Goal: Task Accomplishment & Management: Complete application form

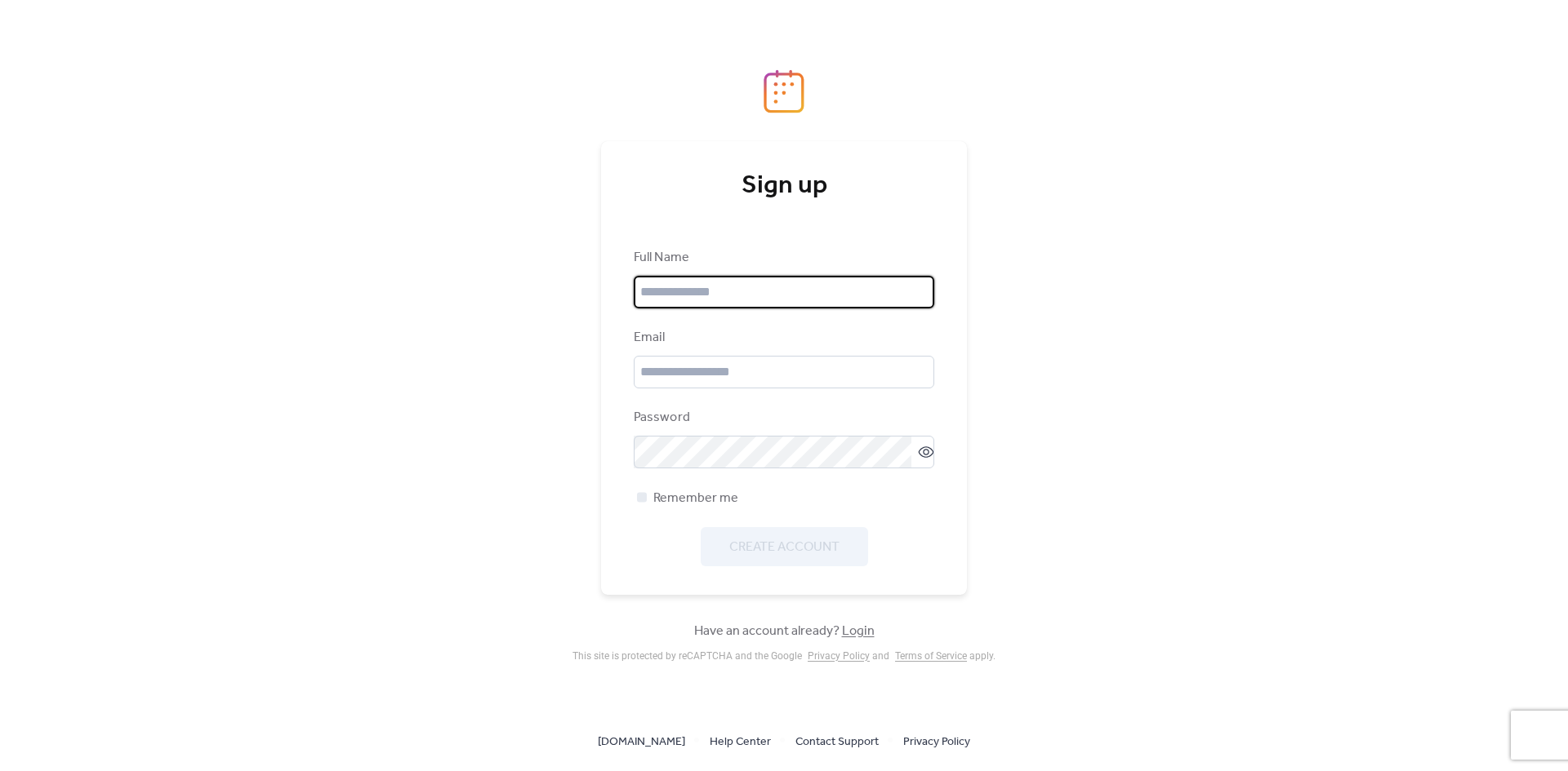
click at [669, 296] on input "text" at bounding box center [784, 291] width 301 height 33
type input "**********"
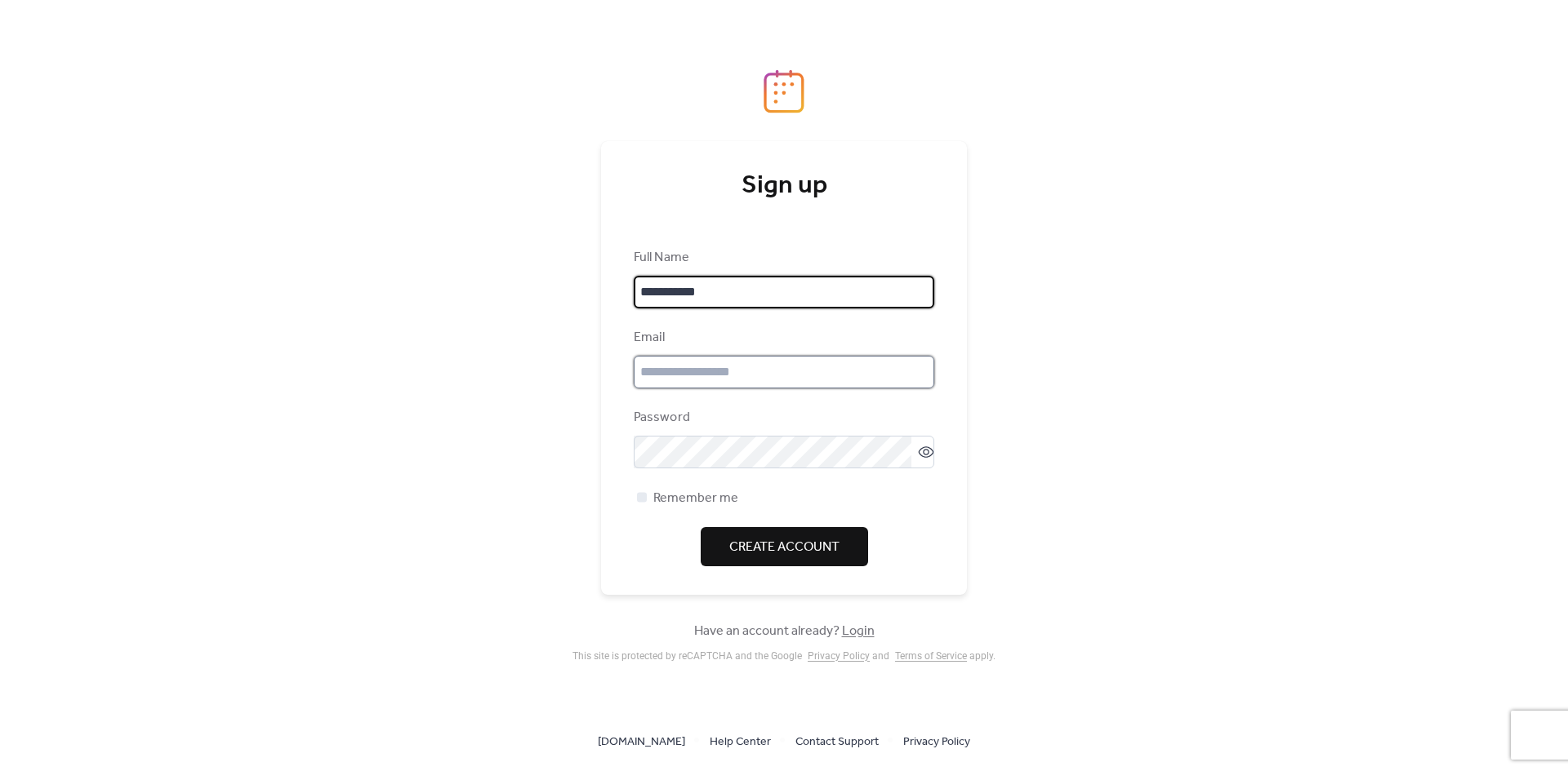
click at [778, 377] on input "email" at bounding box center [784, 372] width 301 height 33
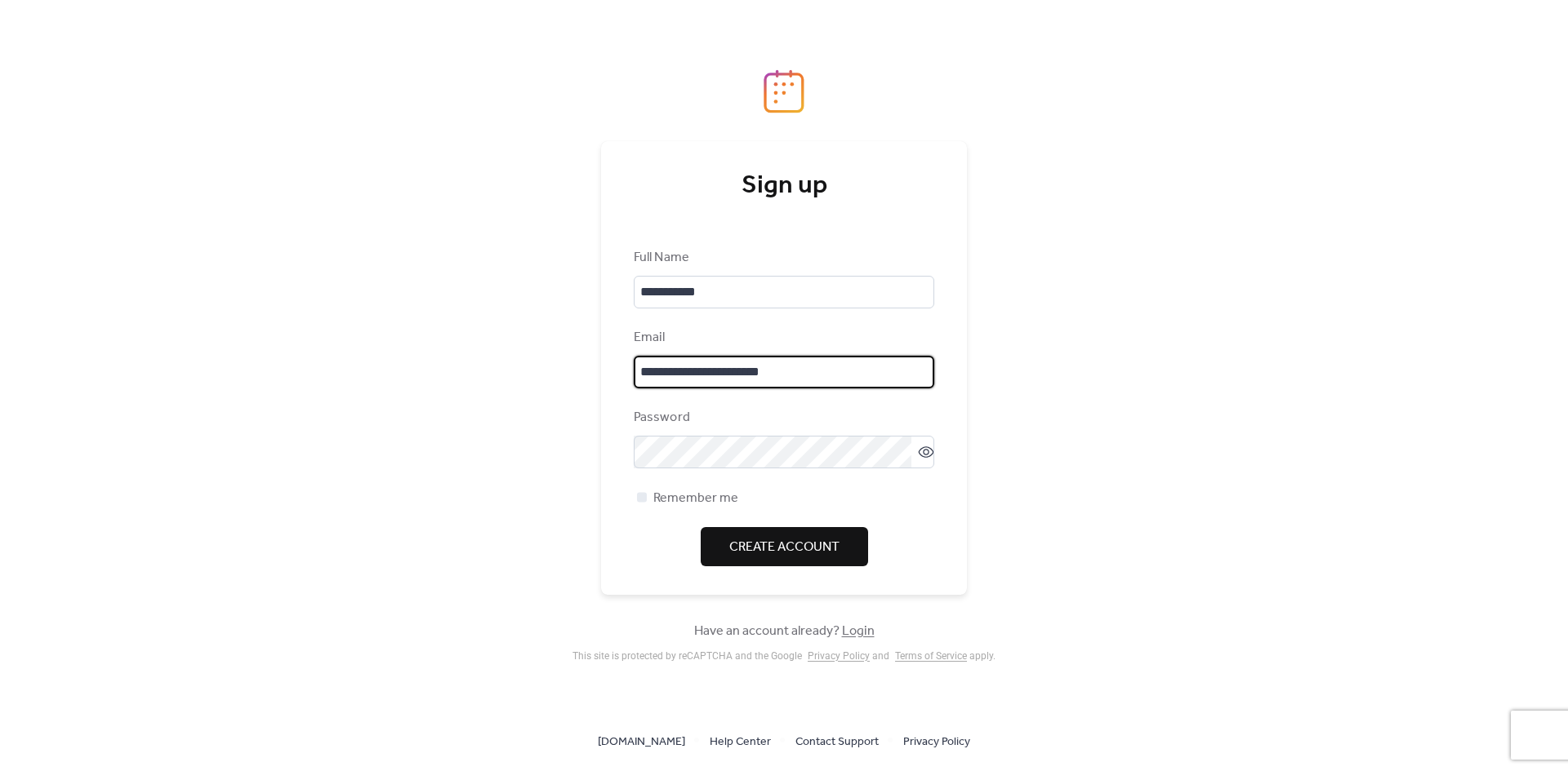
type input "**********"
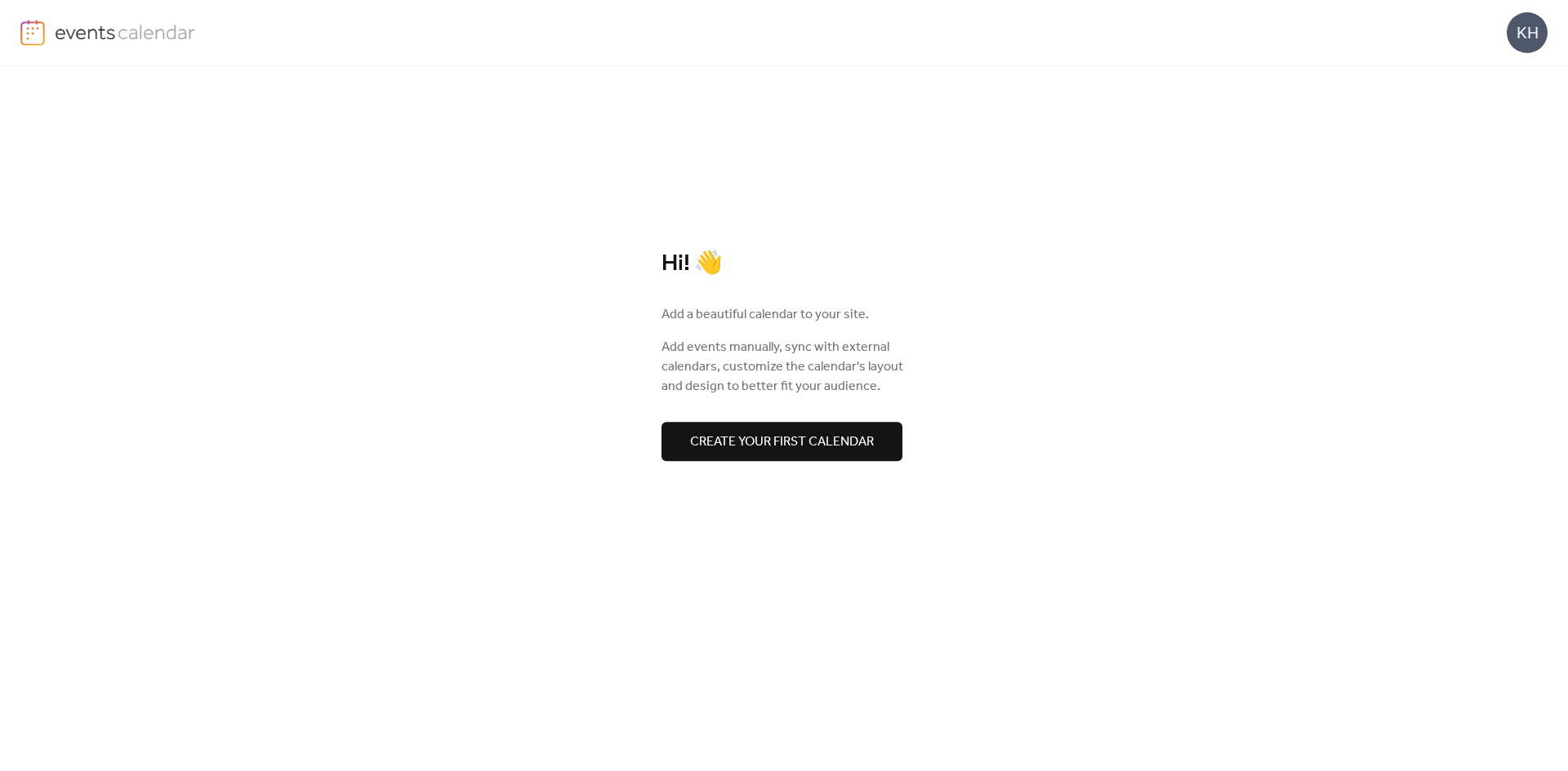
click at [879, 432] on button "Create your first calendar" at bounding box center [782, 441] width 241 height 39
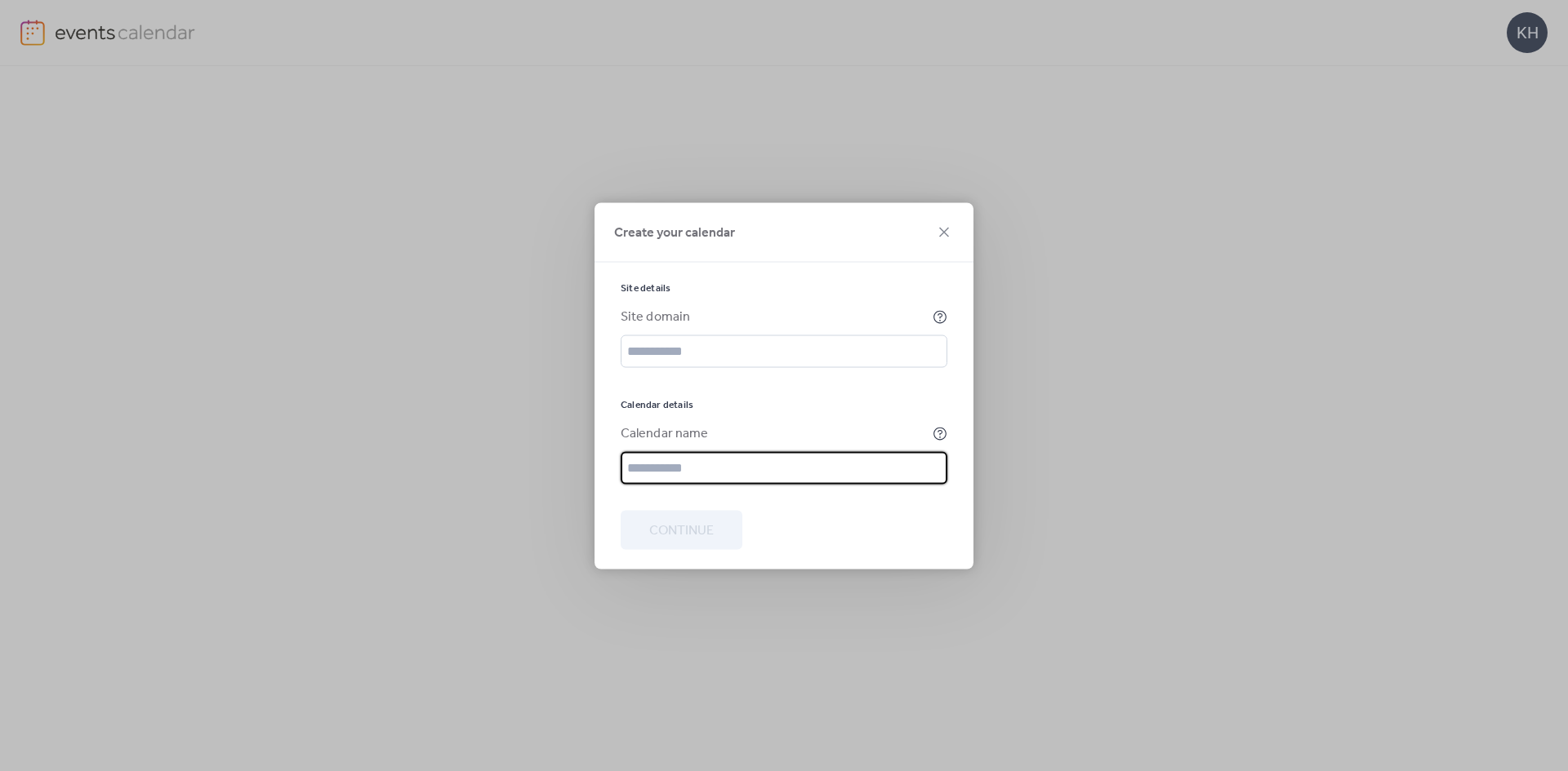
click at [759, 467] on input "text" at bounding box center [784, 467] width 327 height 33
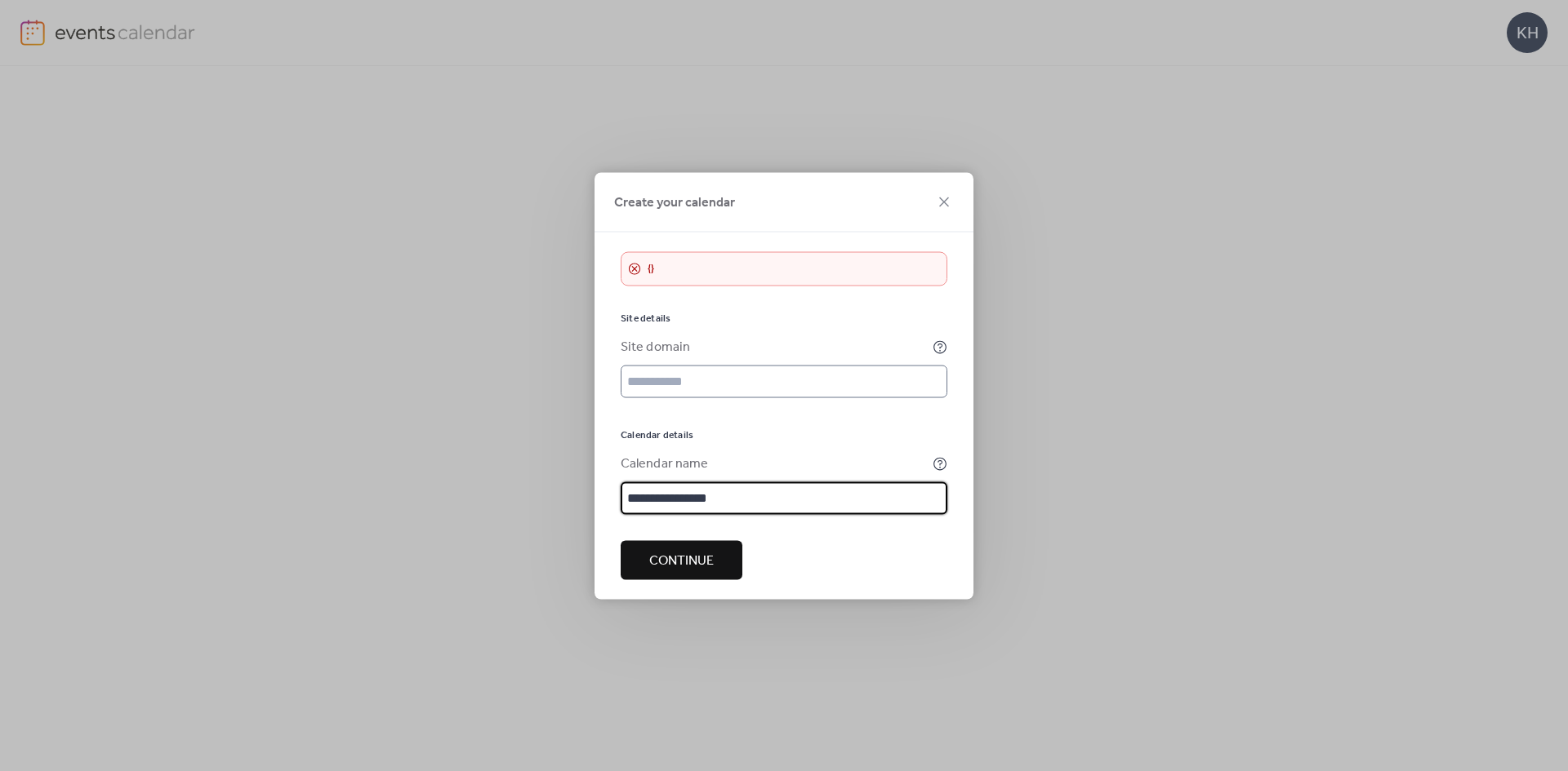
type input "**********"
click at [689, 389] on input "text" at bounding box center [784, 381] width 327 height 33
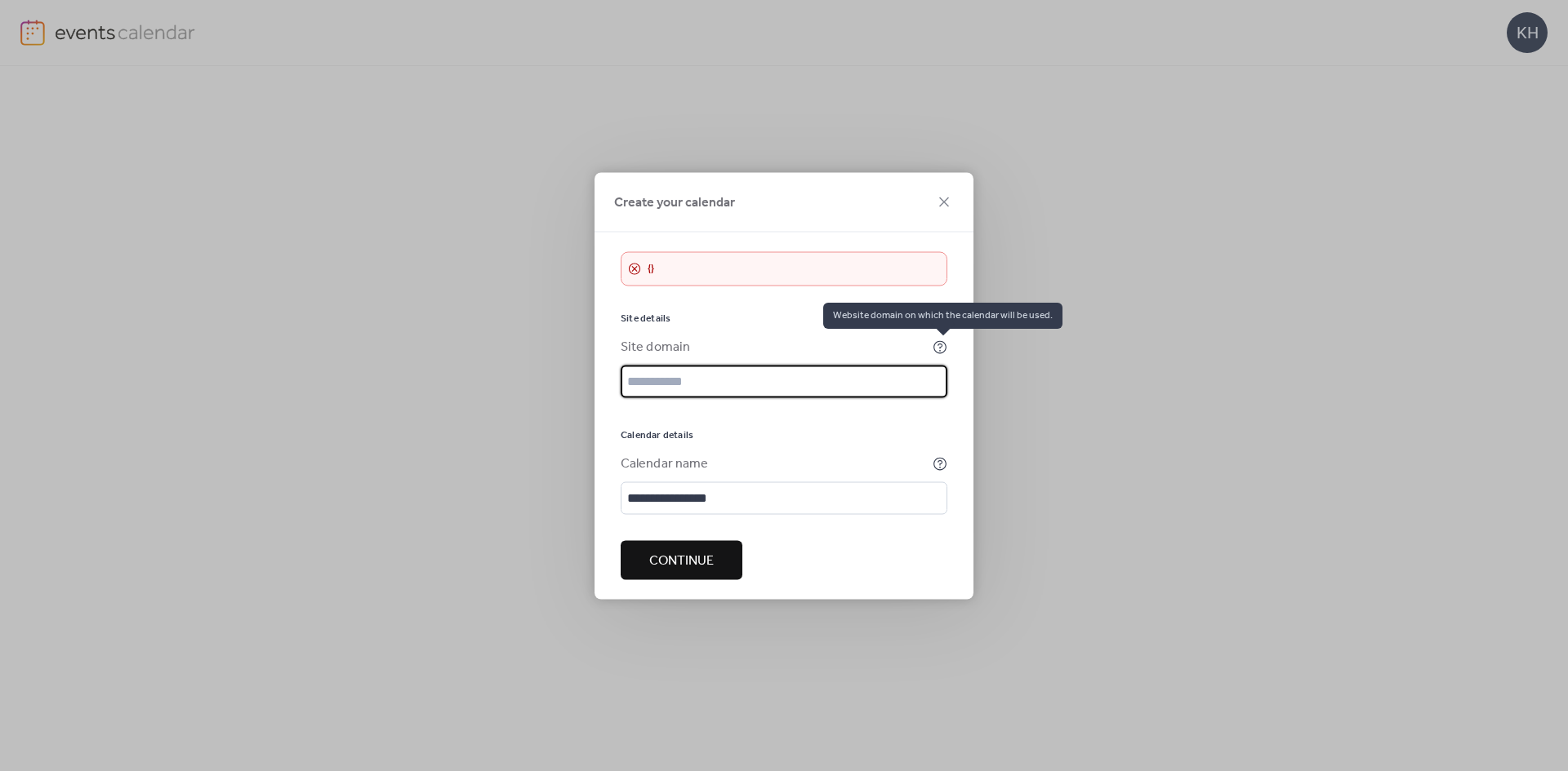
click at [940, 351] on circle at bounding box center [940, 350] width 2 height 2
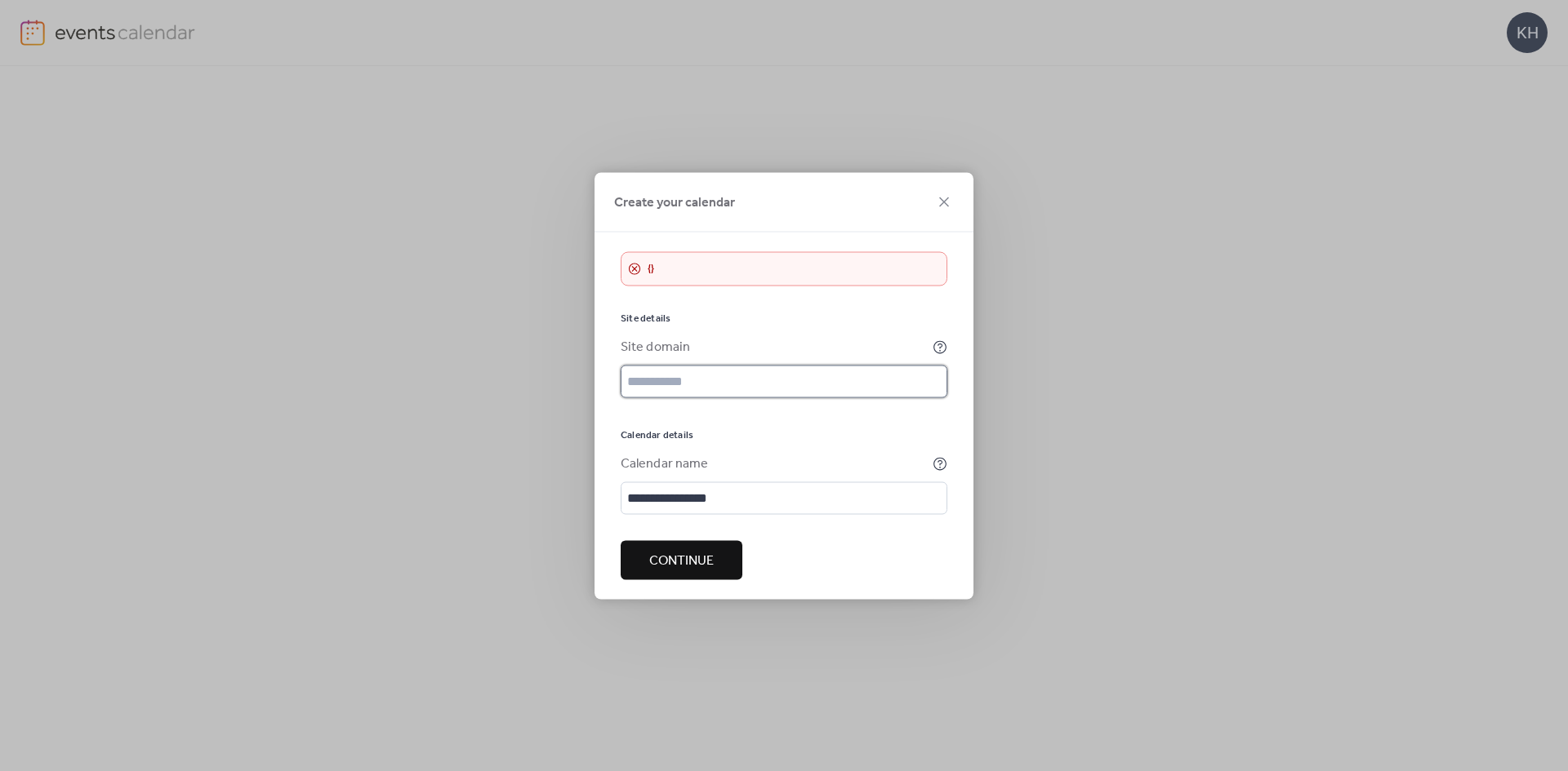
click at [803, 386] on input "text" at bounding box center [784, 381] width 327 height 33
type input "*********"
click at [695, 552] on span "Continue" at bounding box center [681, 561] width 64 height 20
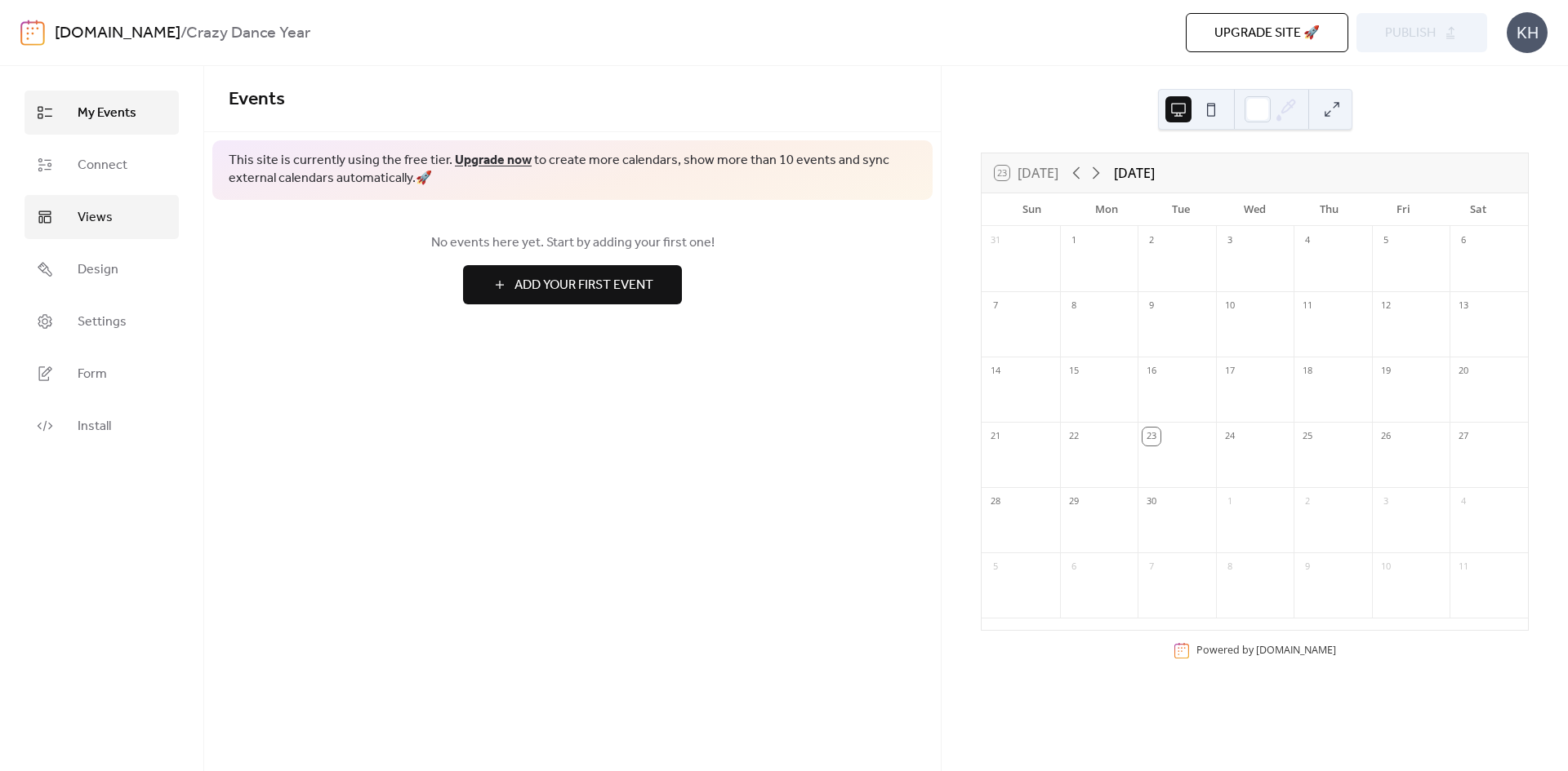
click at [68, 234] on link "Views" at bounding box center [102, 216] width 155 height 44
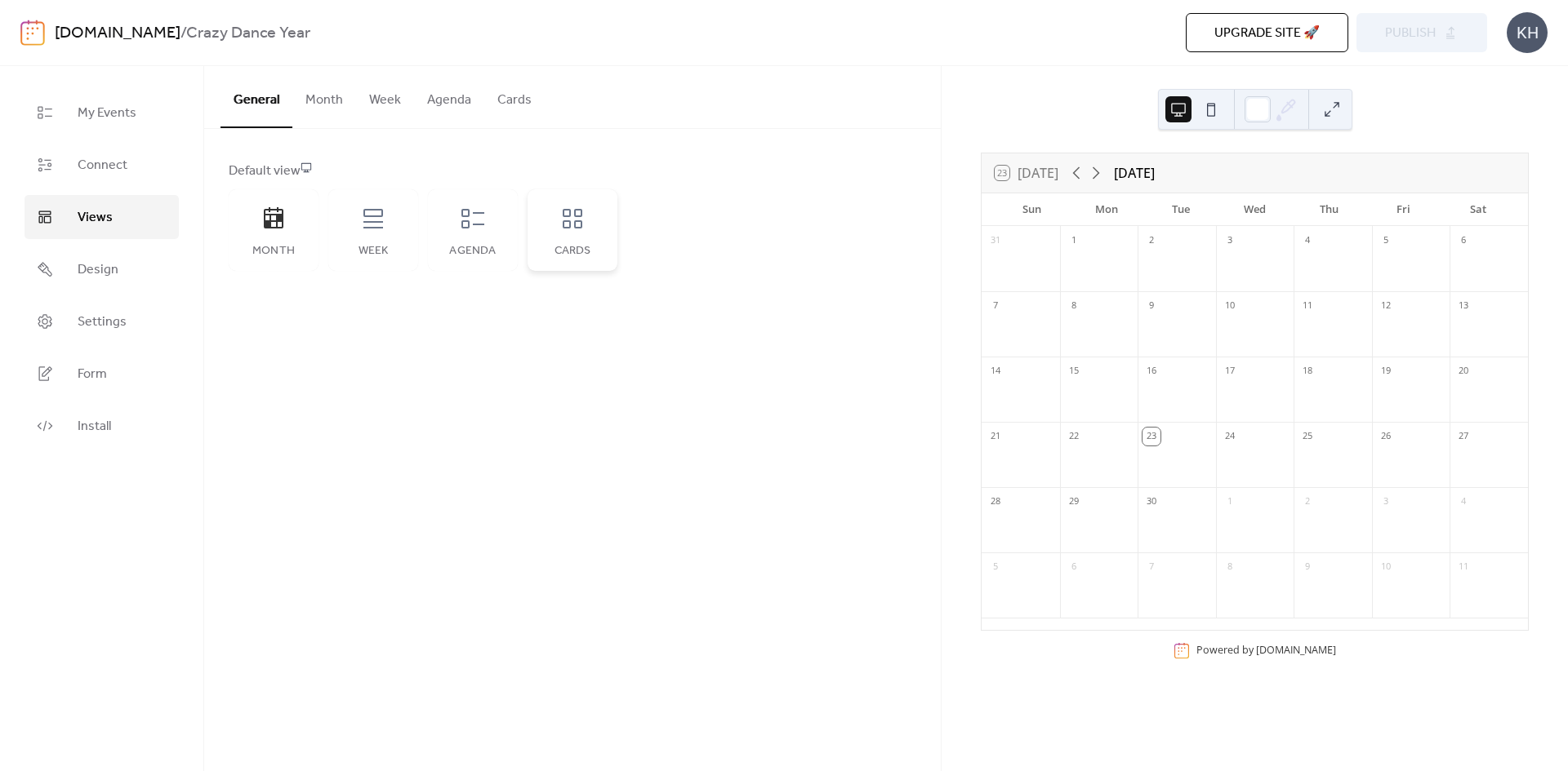
click at [579, 221] on icon at bounding box center [572, 218] width 20 height 20
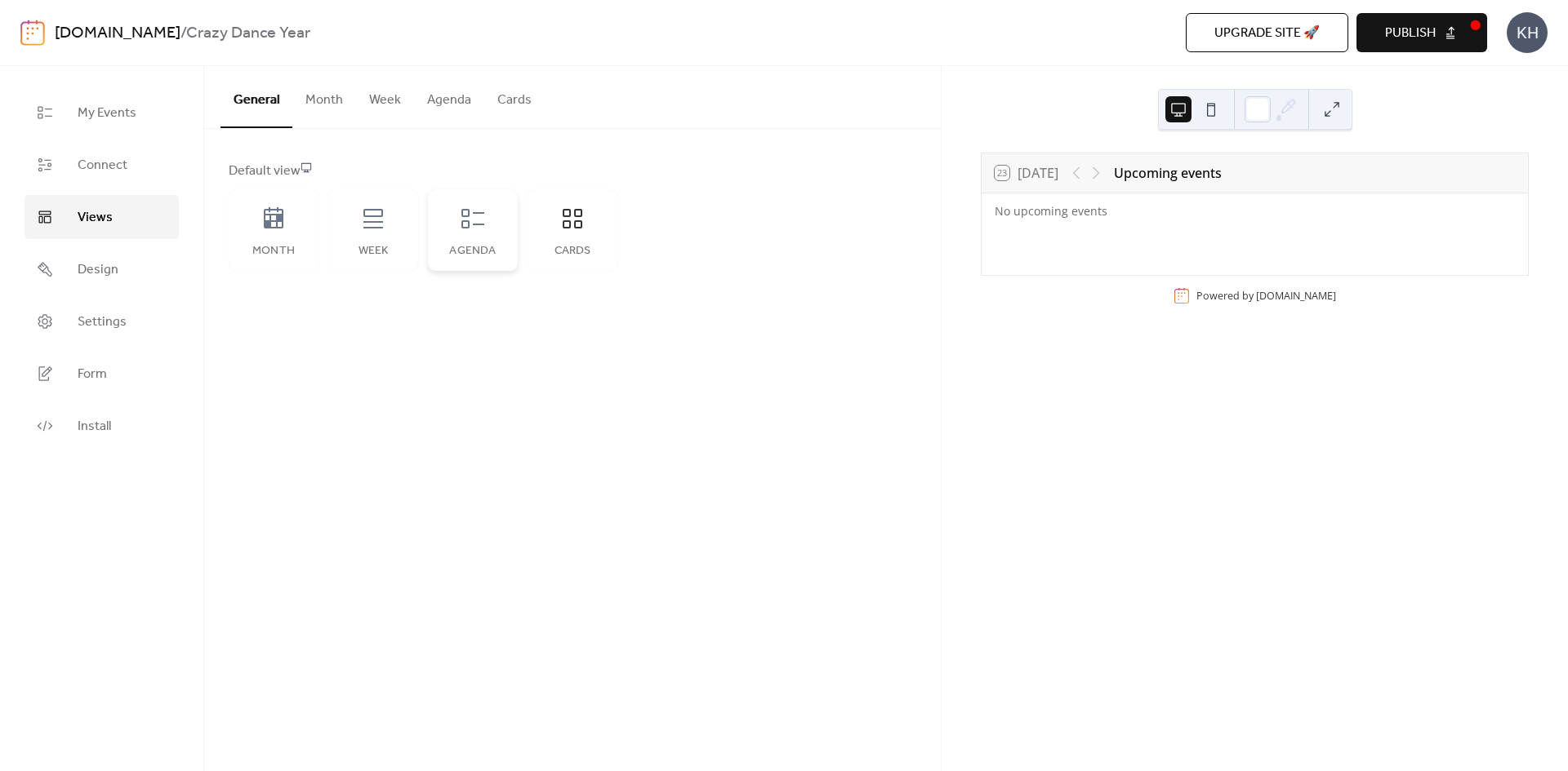
click at [481, 253] on div "Agenda" at bounding box center [472, 251] width 57 height 13
click at [368, 248] on div "Week" at bounding box center [373, 251] width 57 height 13
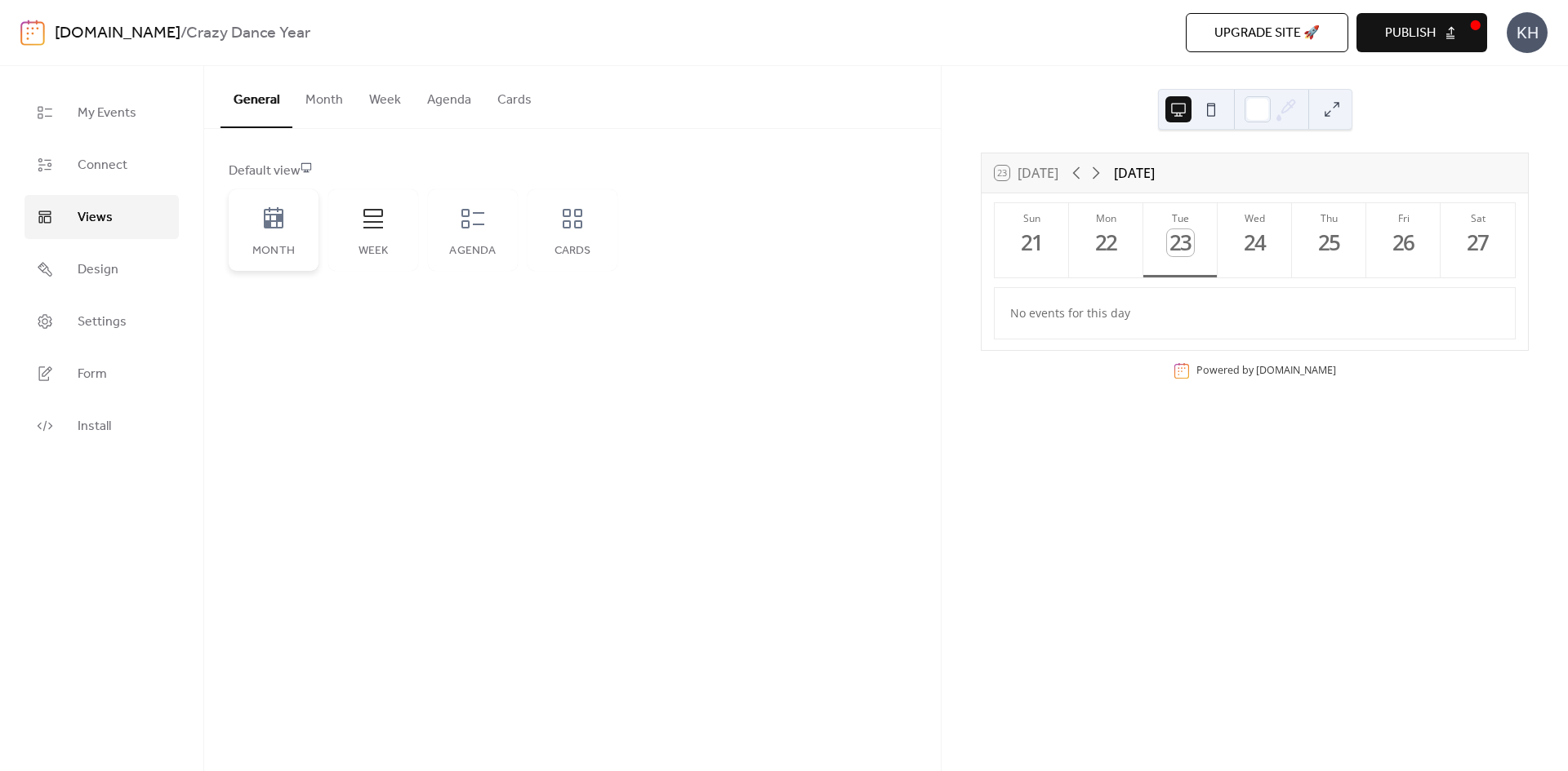
click at [266, 227] on icon at bounding box center [273, 218] width 20 height 21
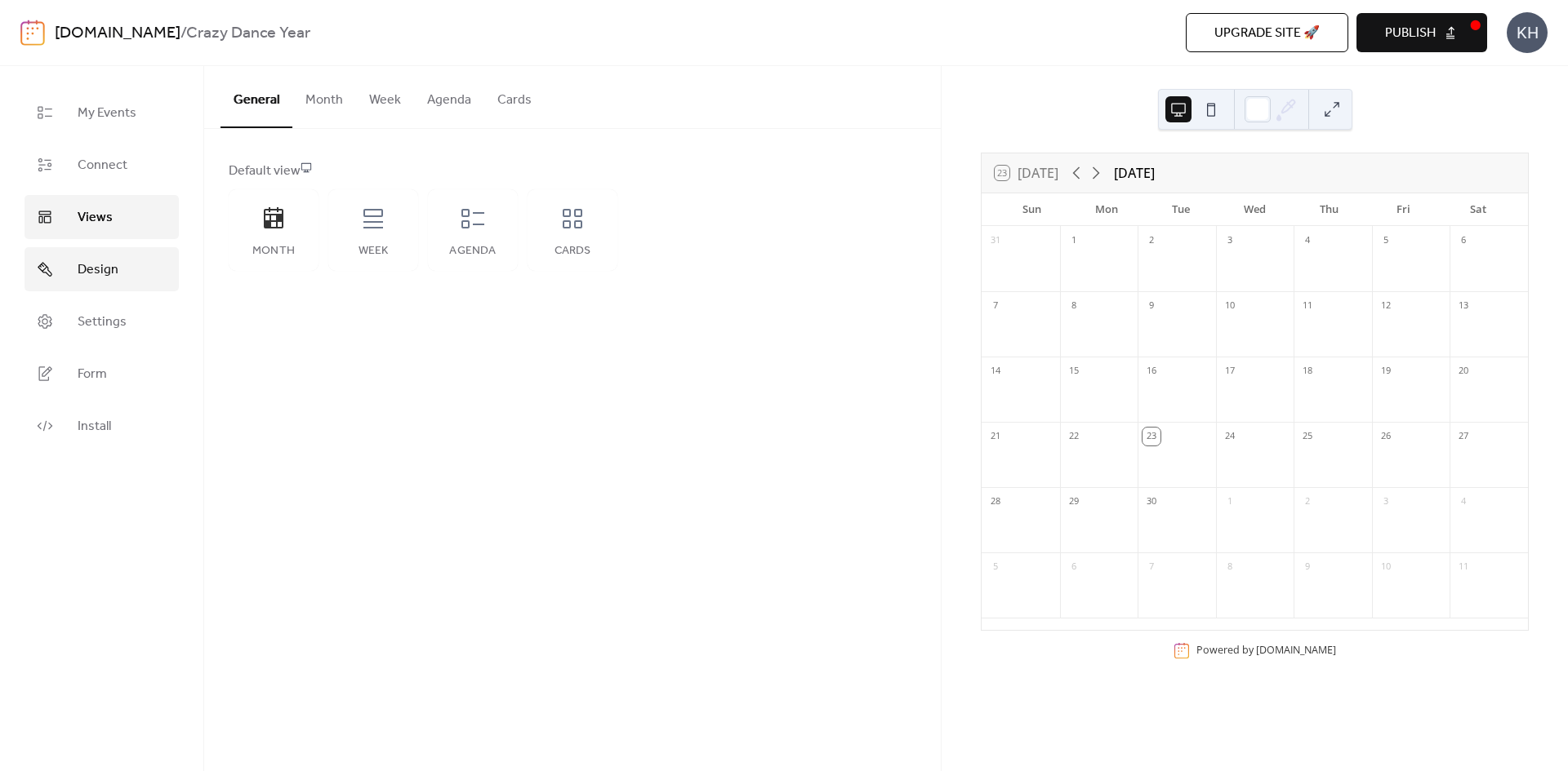
click at [94, 274] on span "Design" at bounding box center [98, 270] width 41 height 20
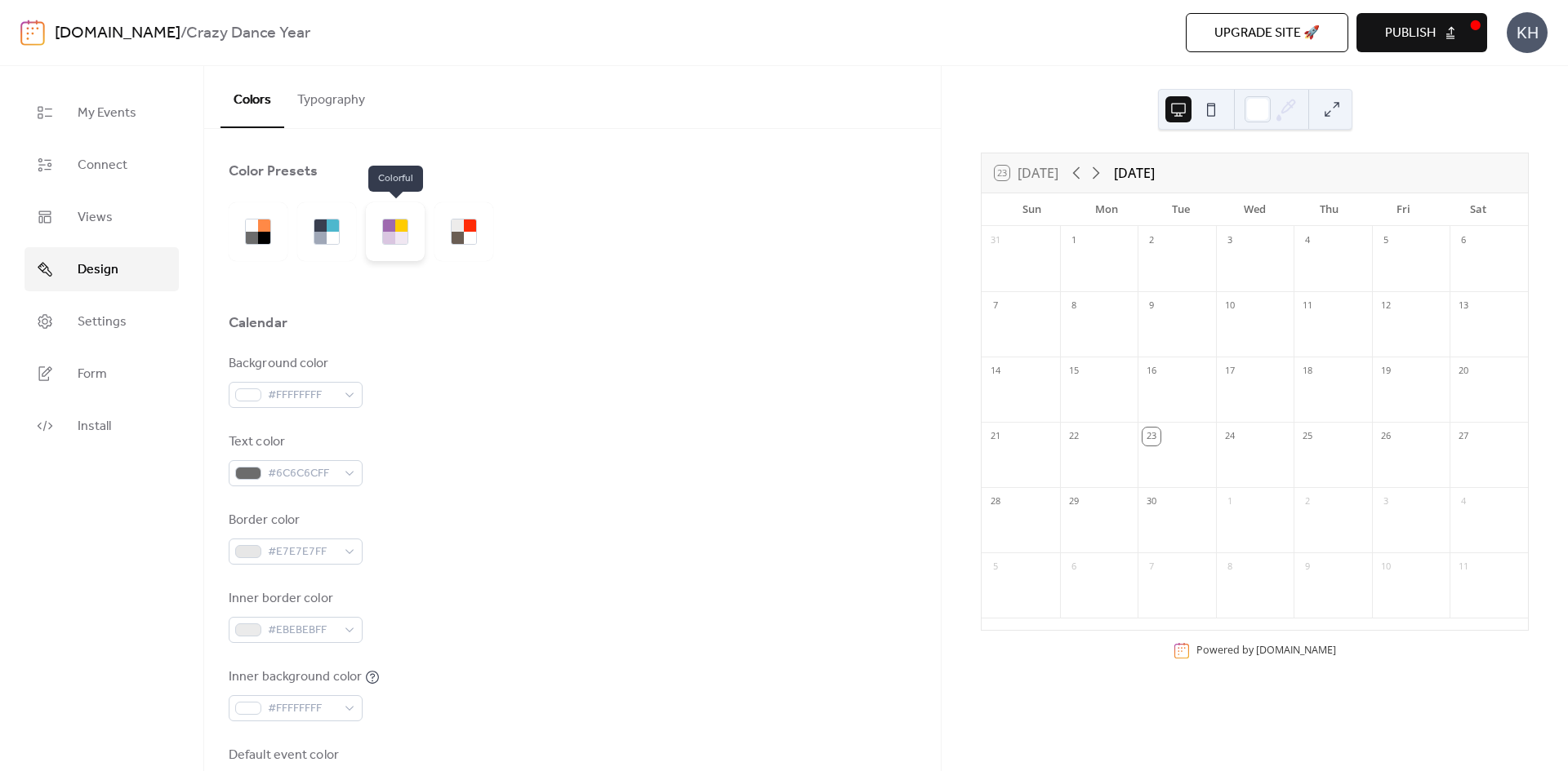
click at [398, 223] on div at bounding box center [401, 225] width 12 height 12
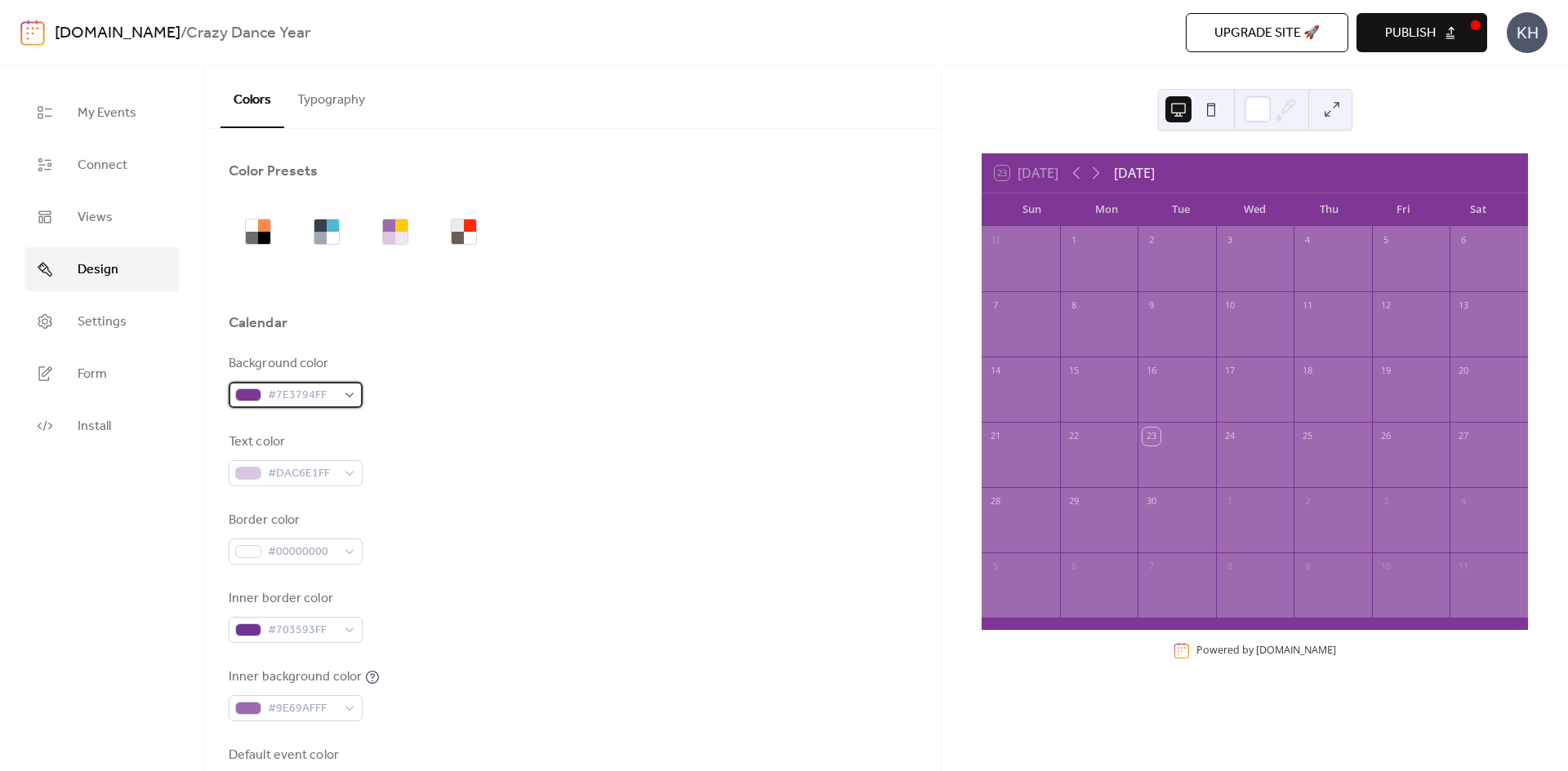
click at [307, 399] on span "#7E3794FF" at bounding box center [302, 396] width 69 height 20
click at [248, 215] on div at bounding box center [257, 231] width 59 height 59
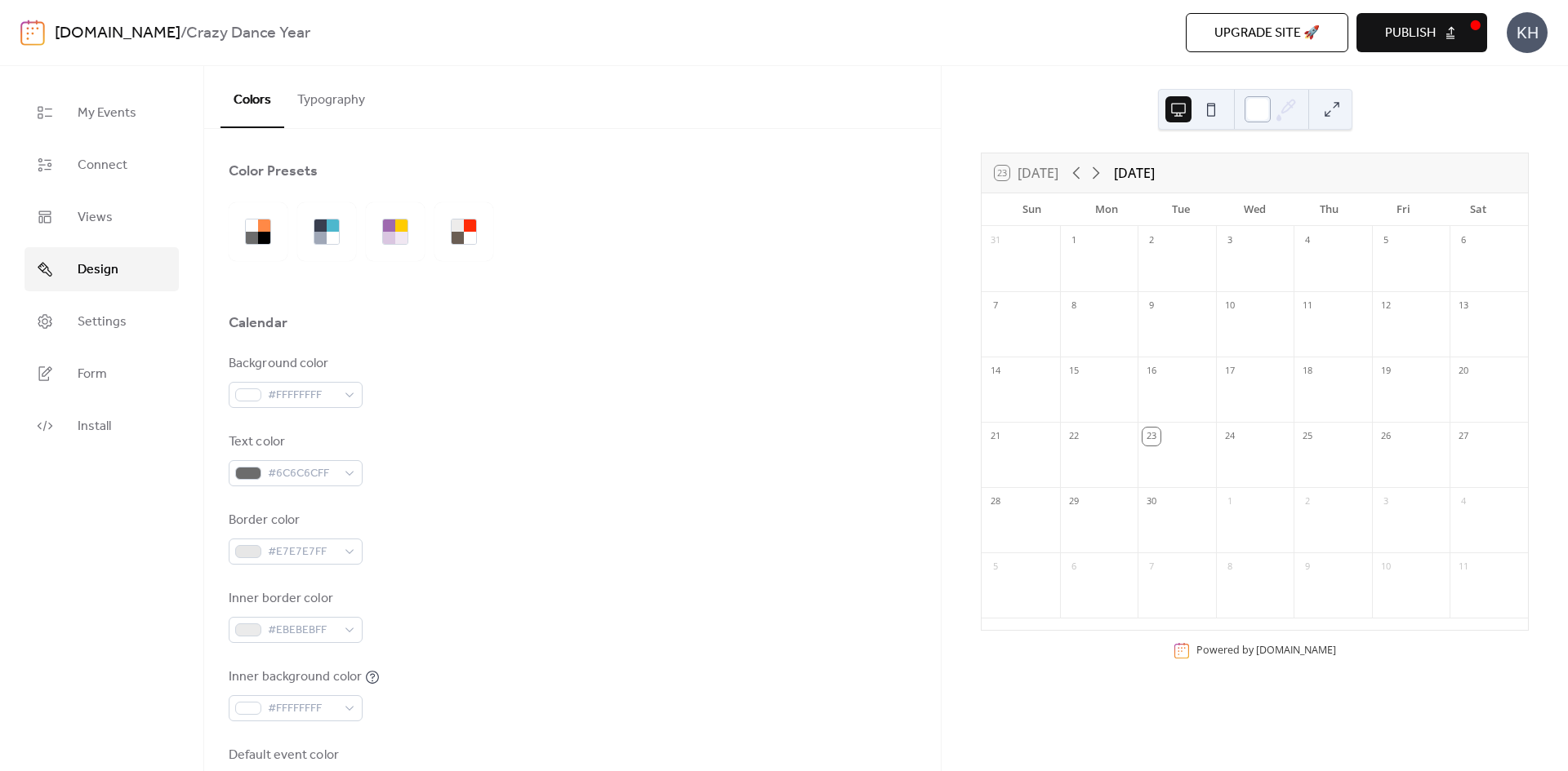
click at [1251, 103] on div at bounding box center [1258, 109] width 26 height 26
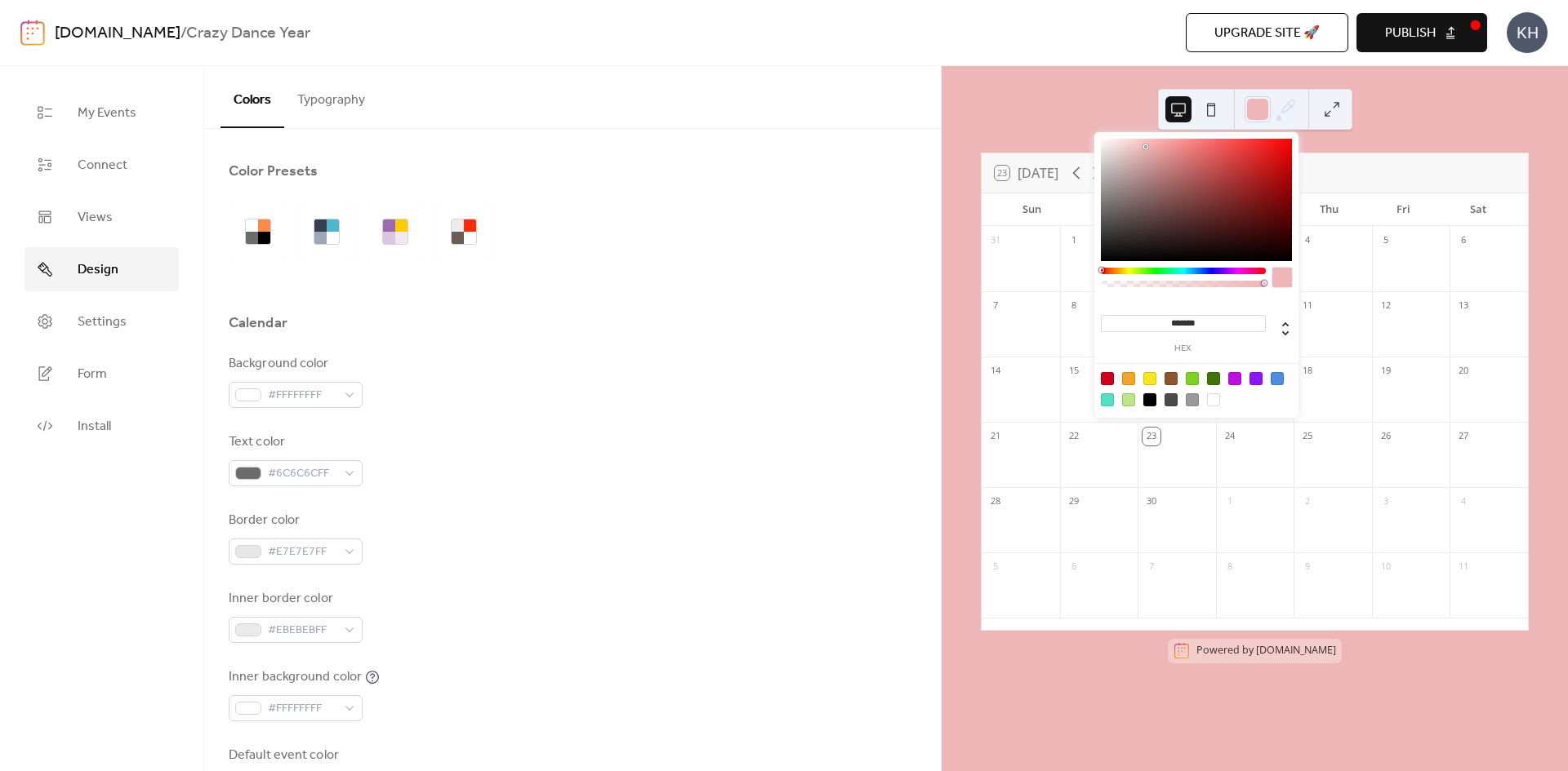
click at [1146, 147] on div at bounding box center [1195, 199] width 191 height 122
type input "*******"
click at [1146, 156] on div at bounding box center [1195, 199] width 191 height 122
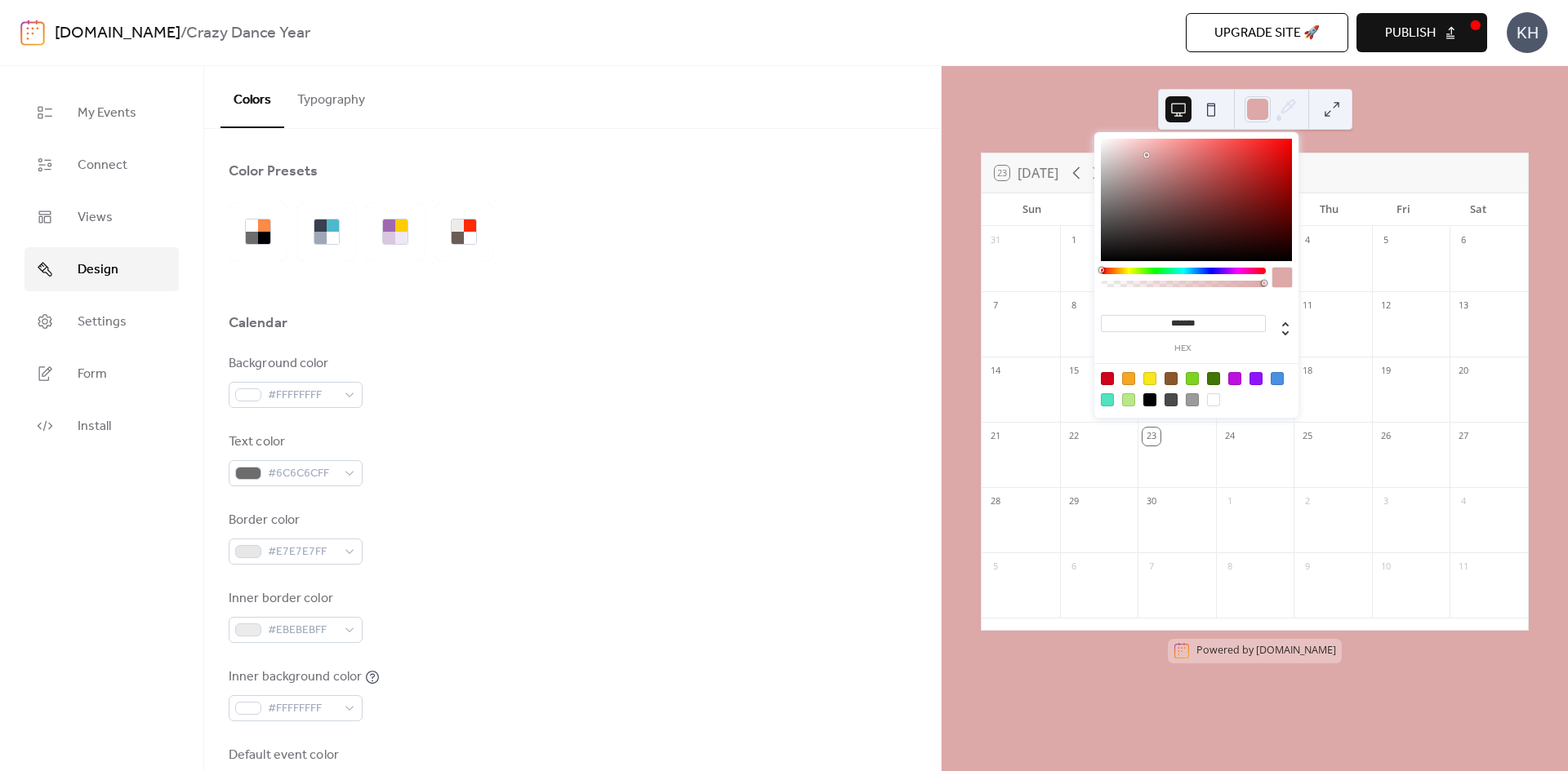
click at [784, 201] on div at bounding box center [572, 196] width 688 height 13
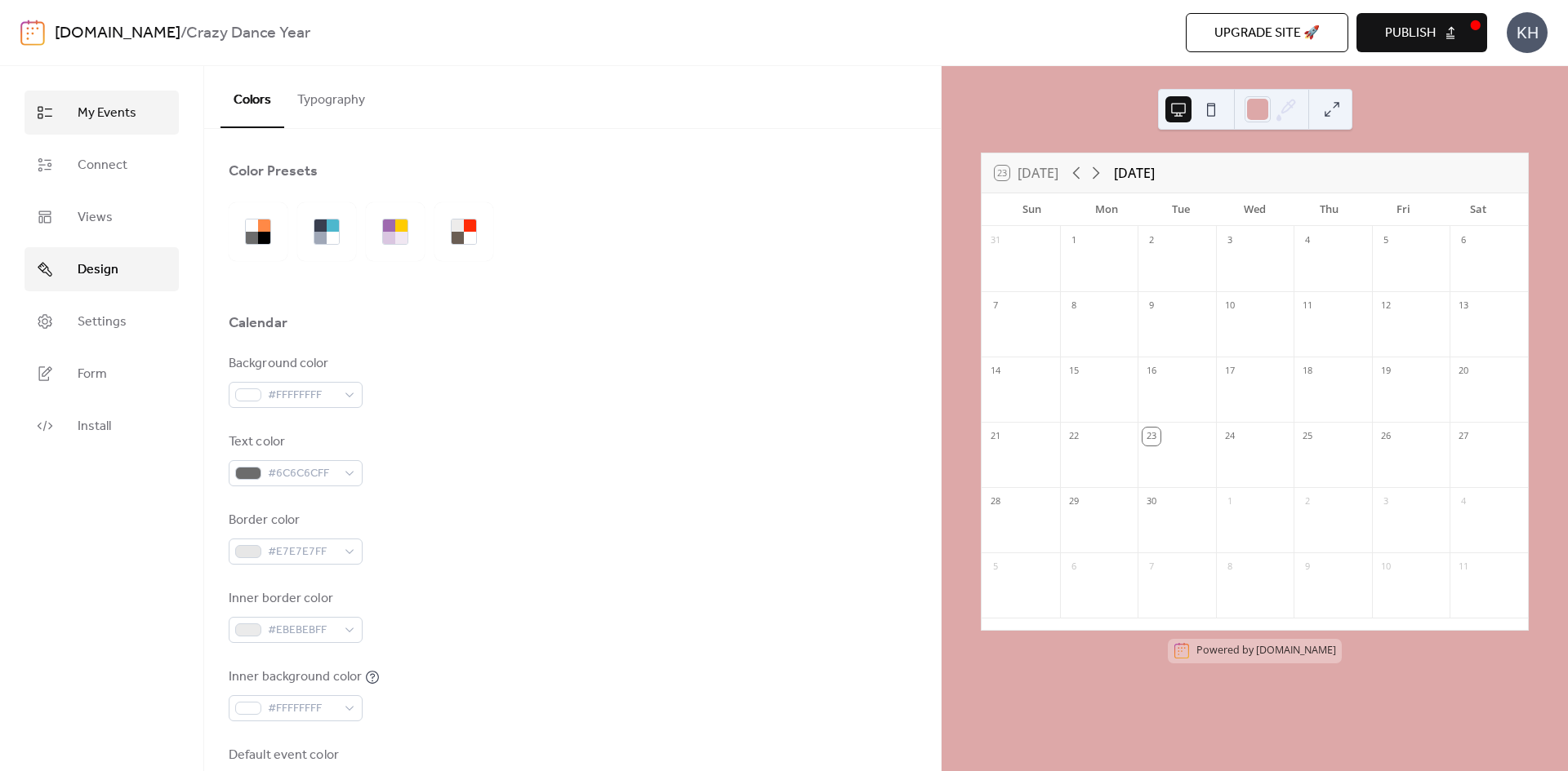
click at [107, 121] on span "My Events" at bounding box center [106, 113] width 59 height 20
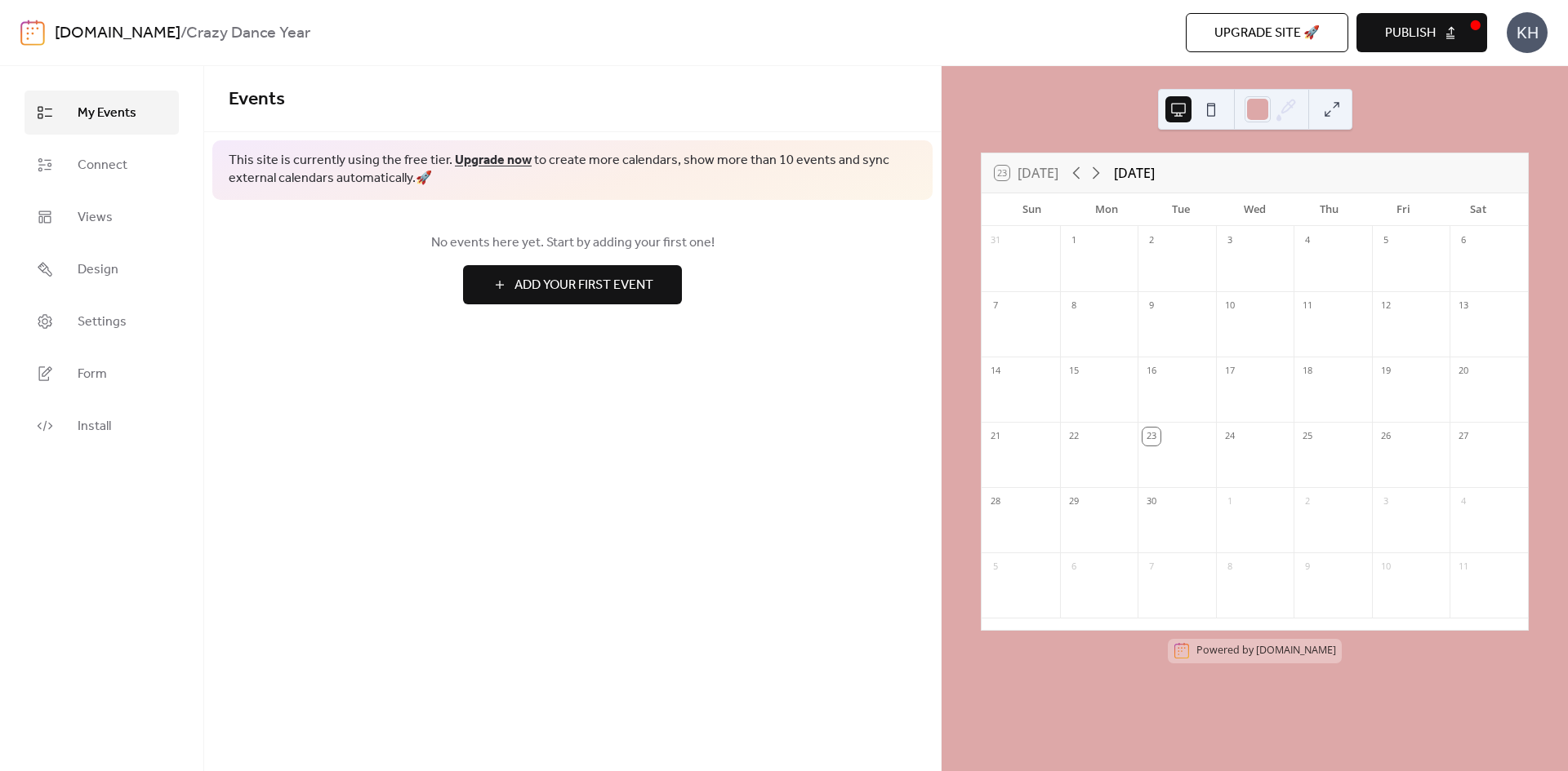
click at [657, 284] on button "Add Your First Event" at bounding box center [572, 285] width 219 height 39
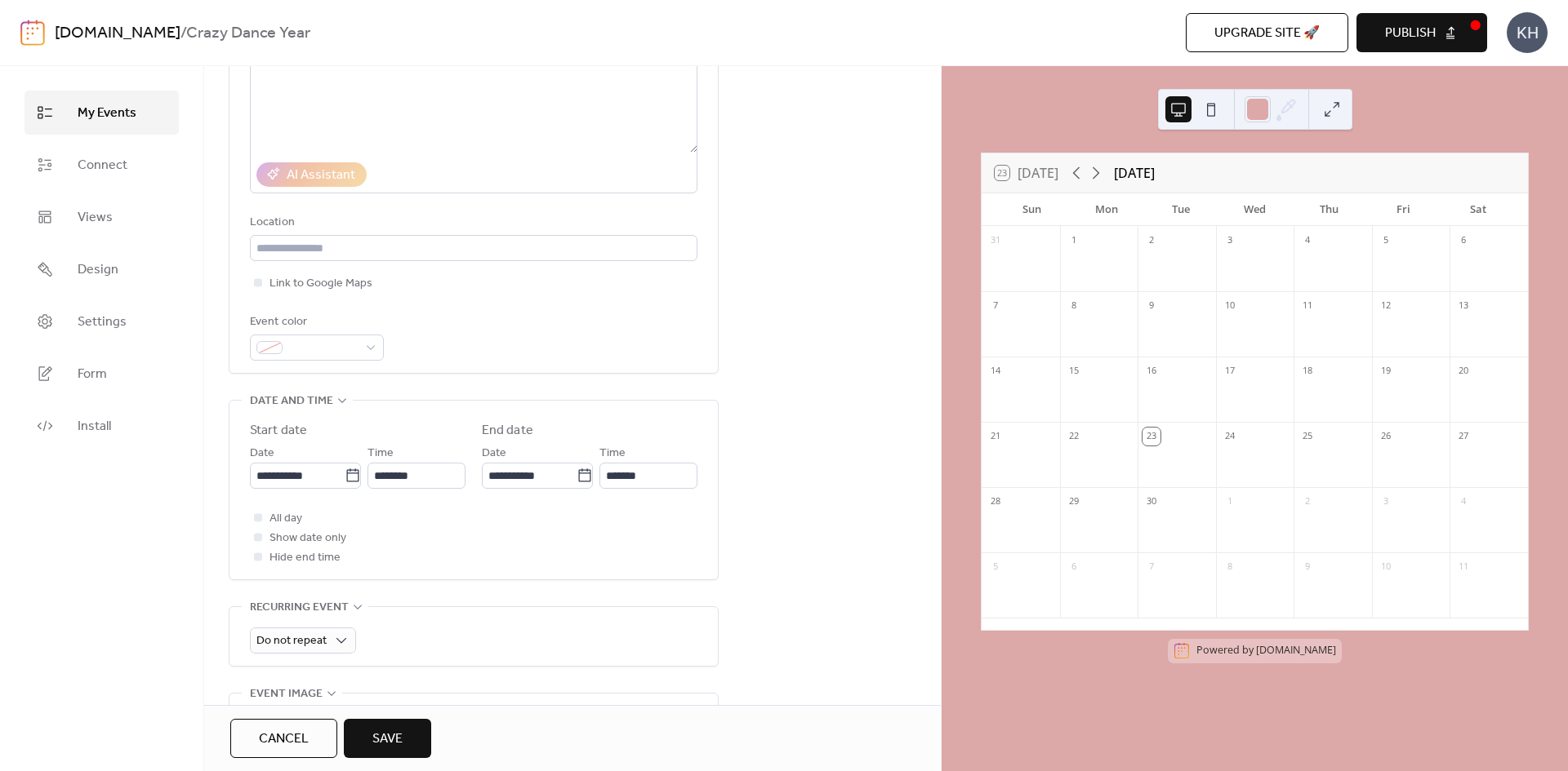
scroll to position [327, 0]
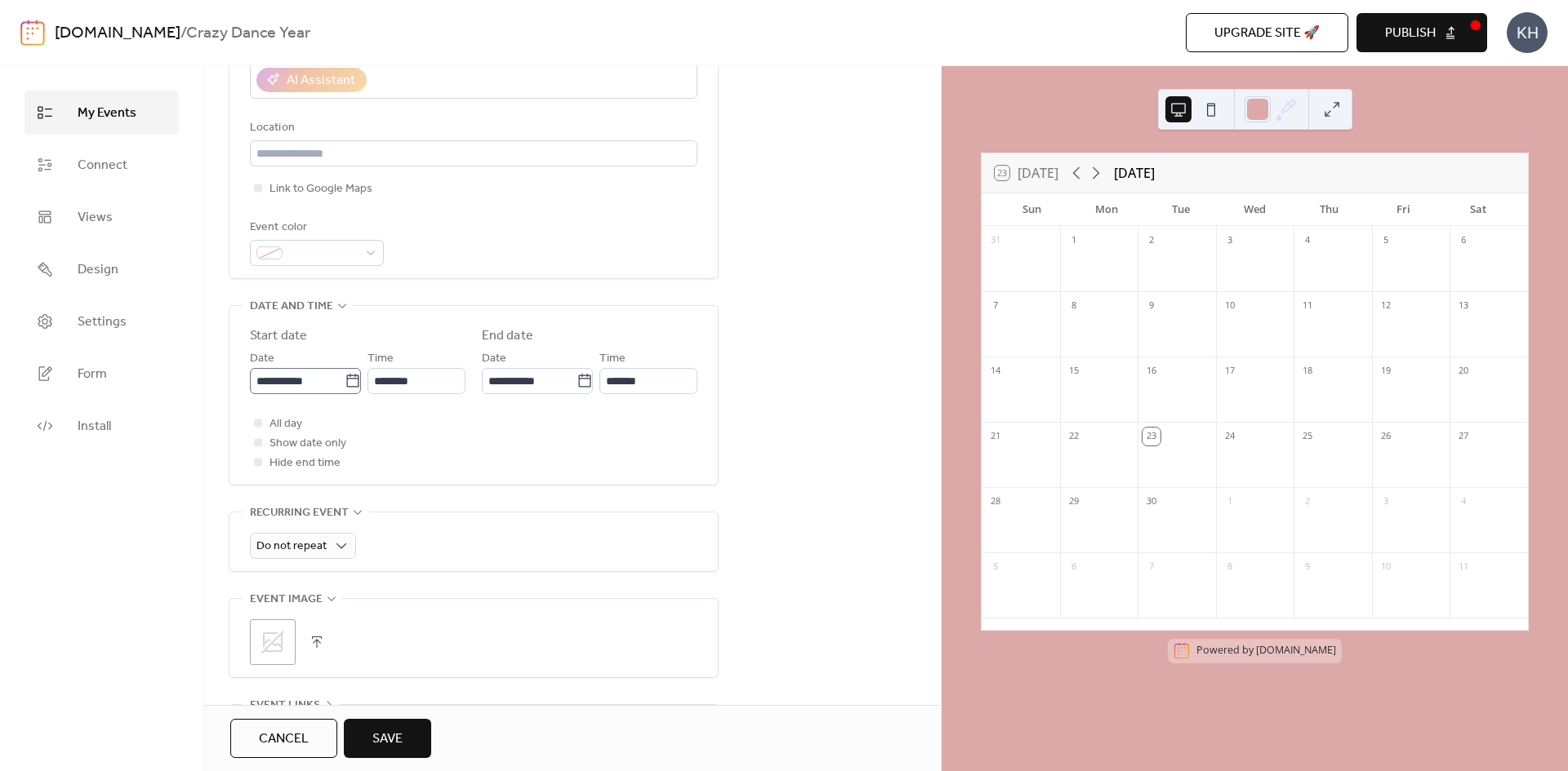
type input "********"
click at [315, 384] on input "**********" at bounding box center [297, 381] width 95 height 26
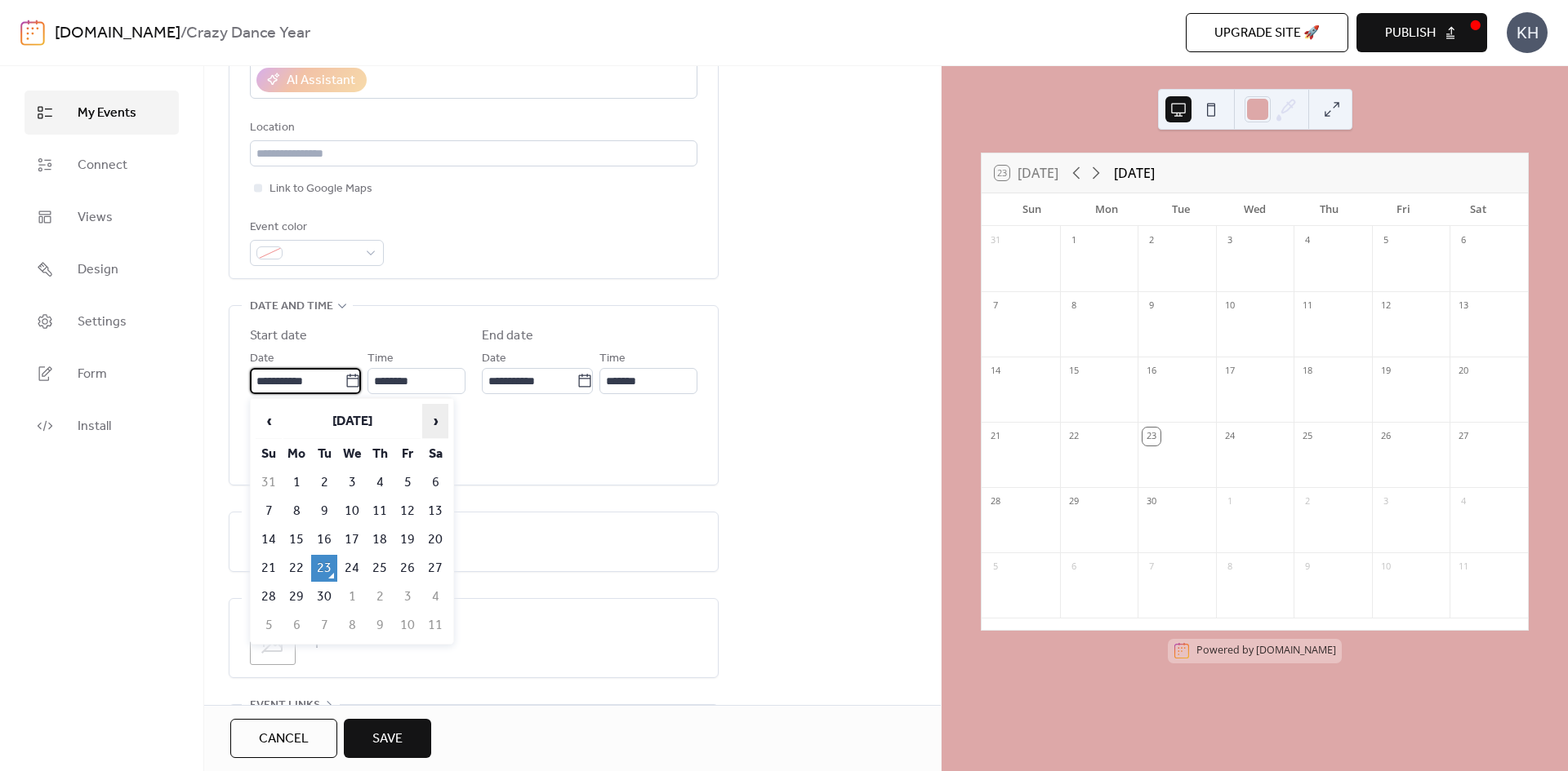
click at [433, 423] on span "›" at bounding box center [435, 421] width 24 height 33
click at [407, 538] on td "17" at bounding box center [407, 539] width 26 height 27
type input "**********"
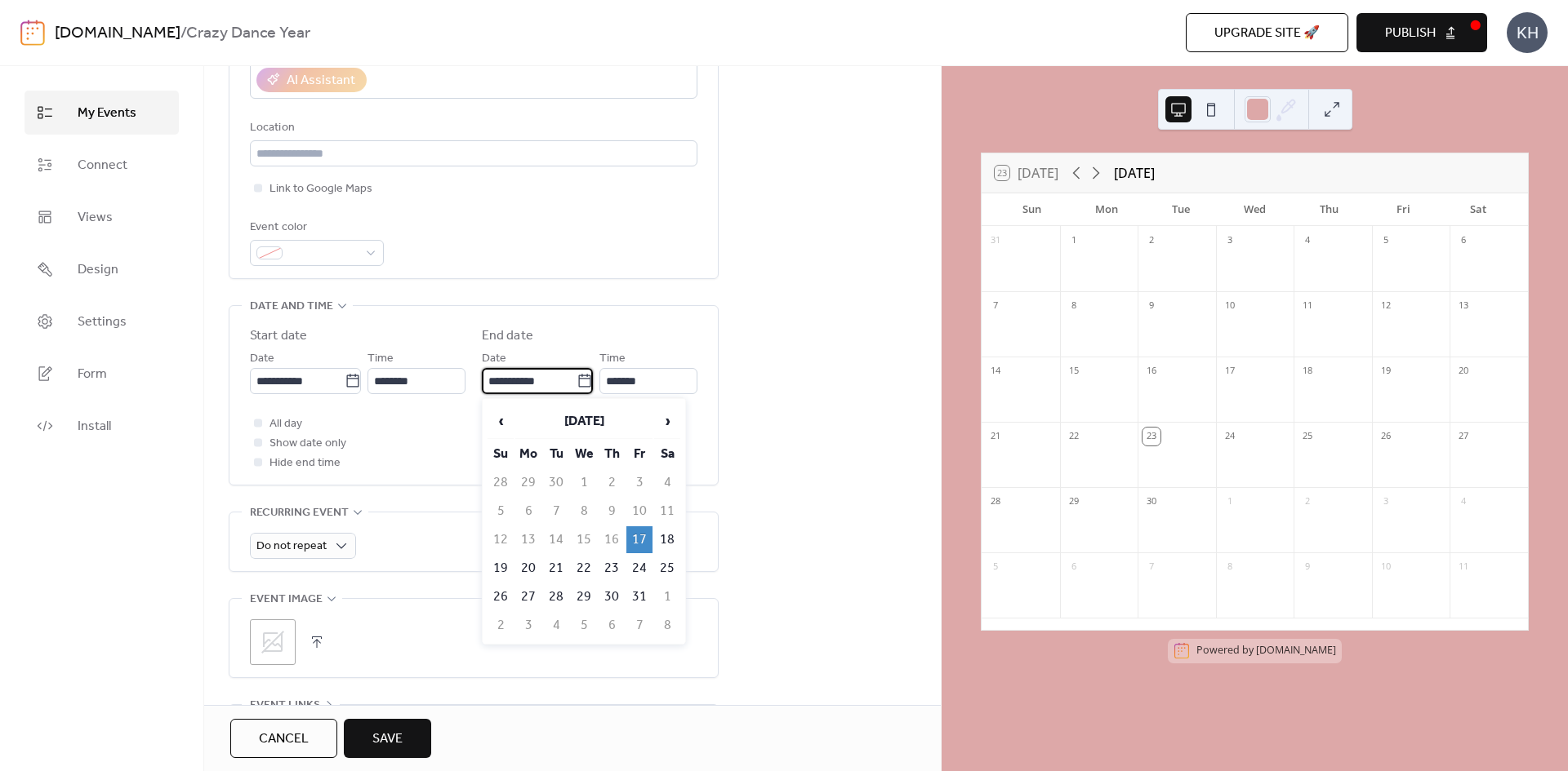
click at [536, 382] on input "**********" at bounding box center [529, 381] width 95 height 26
click at [667, 544] on td "18" at bounding box center [667, 539] width 26 height 27
type input "**********"
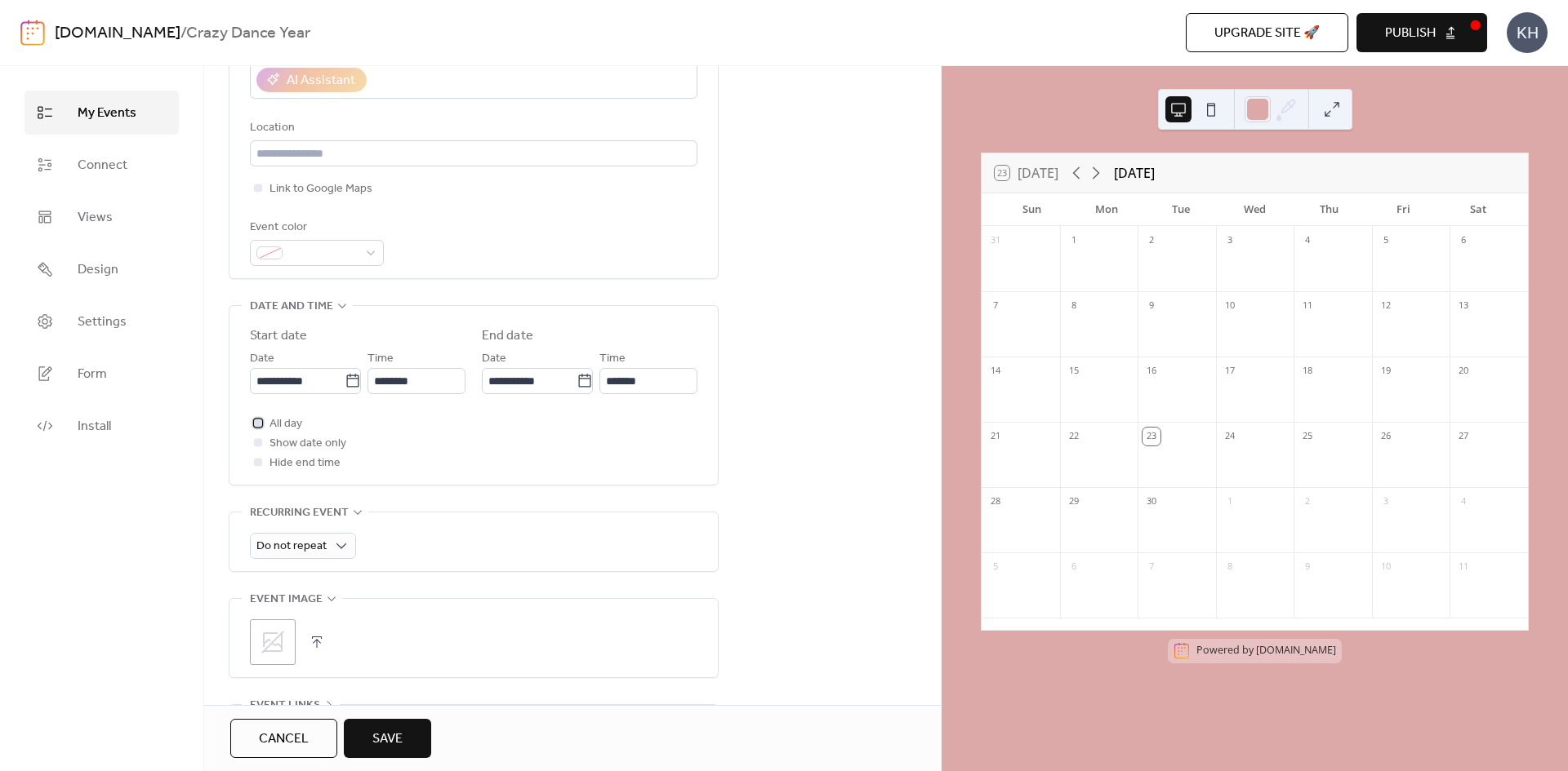
click at [266, 419] on div at bounding box center [258, 423] width 17 height 17
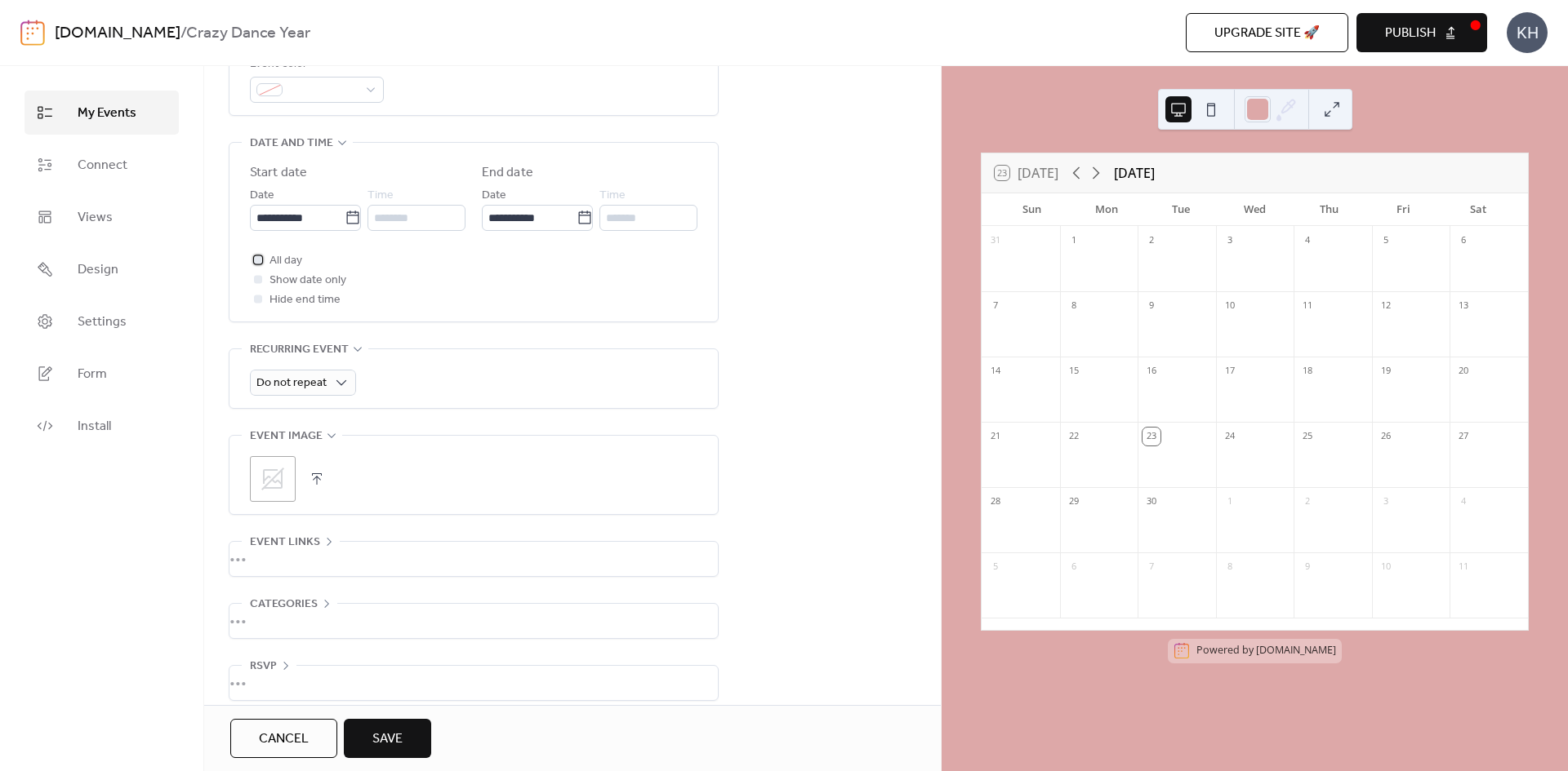
scroll to position [507, 0]
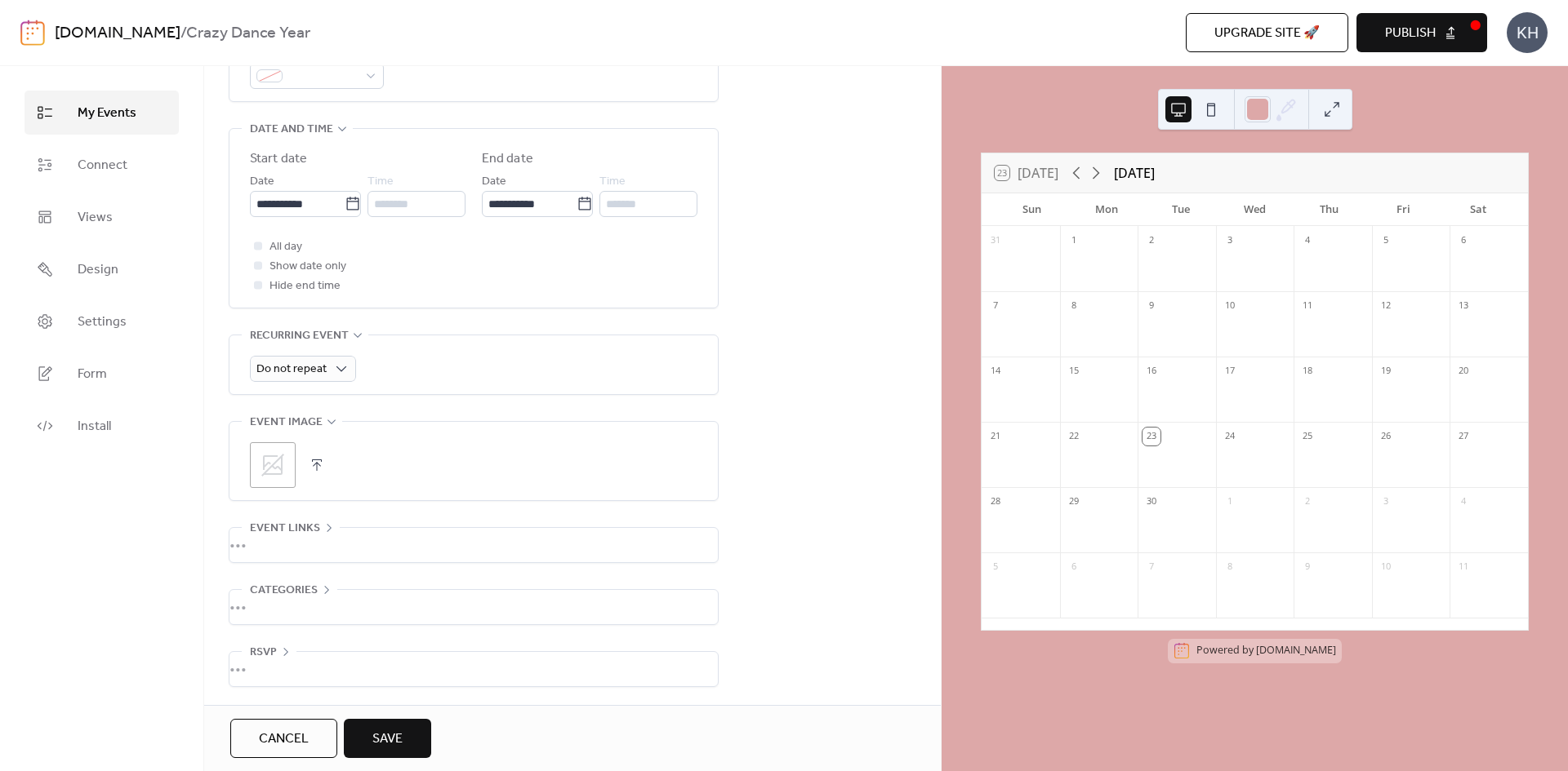
click at [409, 745] on button "Save" at bounding box center [388, 738] width 88 height 39
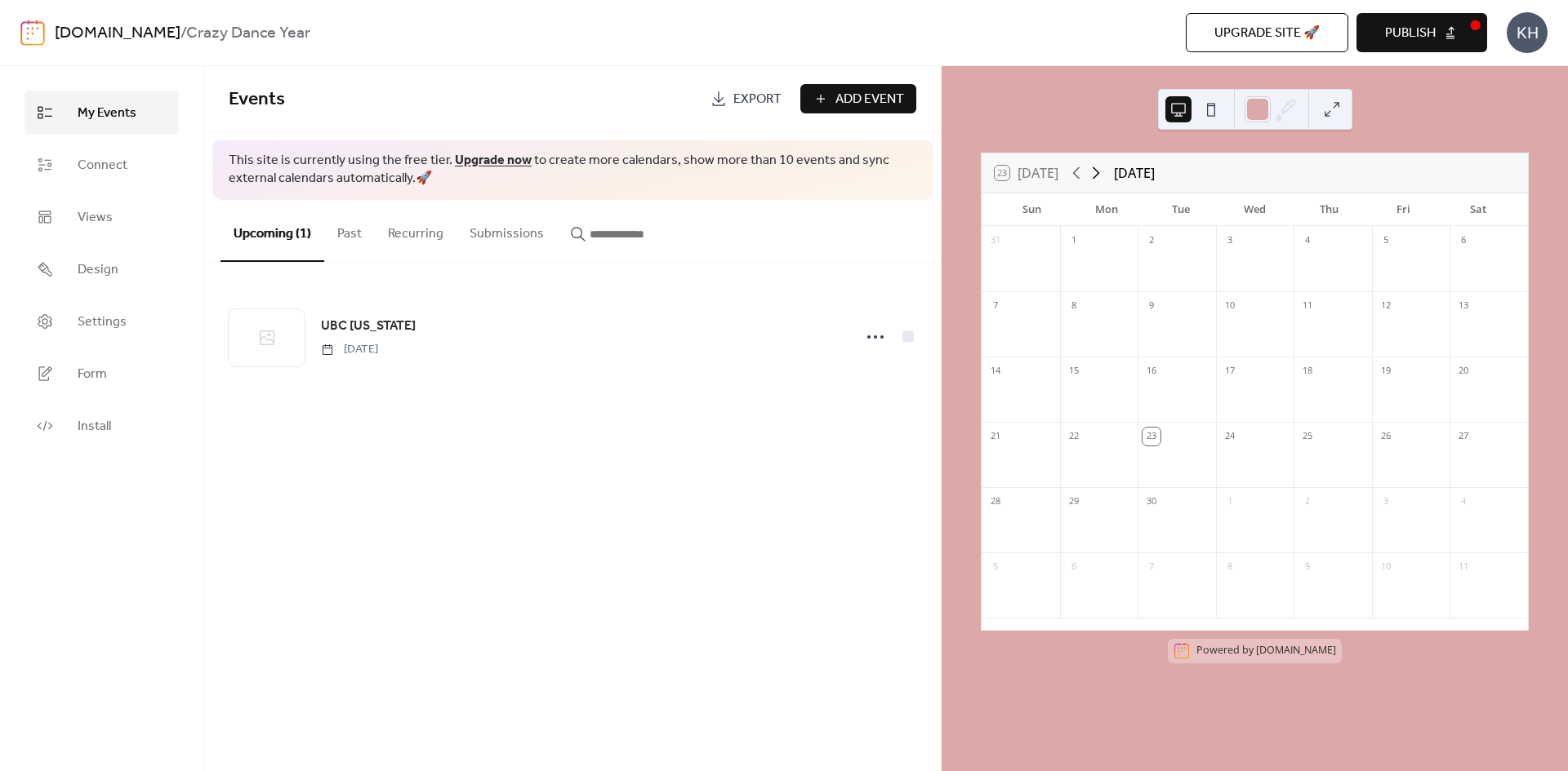
click at [1099, 175] on icon at bounding box center [1097, 173] width 7 height 12
click at [996, 171] on button "23 [DATE]" at bounding box center [1026, 173] width 75 height 23
click at [1338, 109] on button at bounding box center [1331, 109] width 26 height 26
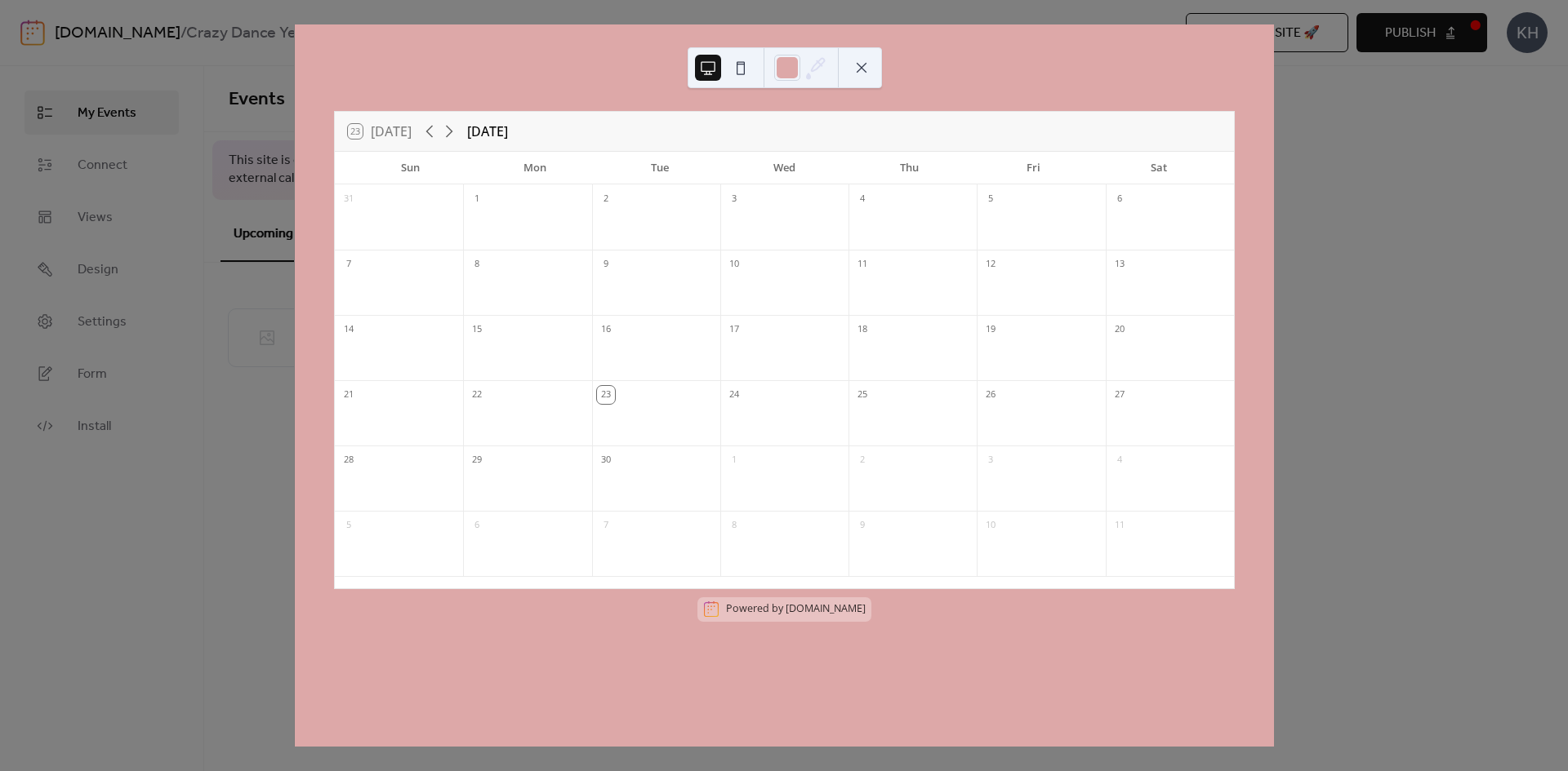
click at [375, 128] on div "23 [DATE]" at bounding box center [379, 131] width 63 height 15
click at [1274, 139] on div "23 [DATE] [DATE] Sun Mon Tue Wed Thu Fri Sat 31 1 2 3 4 5 6 7 8 9 10 11 12 13 1…" at bounding box center [784, 386] width 980 height 723
click at [872, 69] on button at bounding box center [862, 68] width 26 height 26
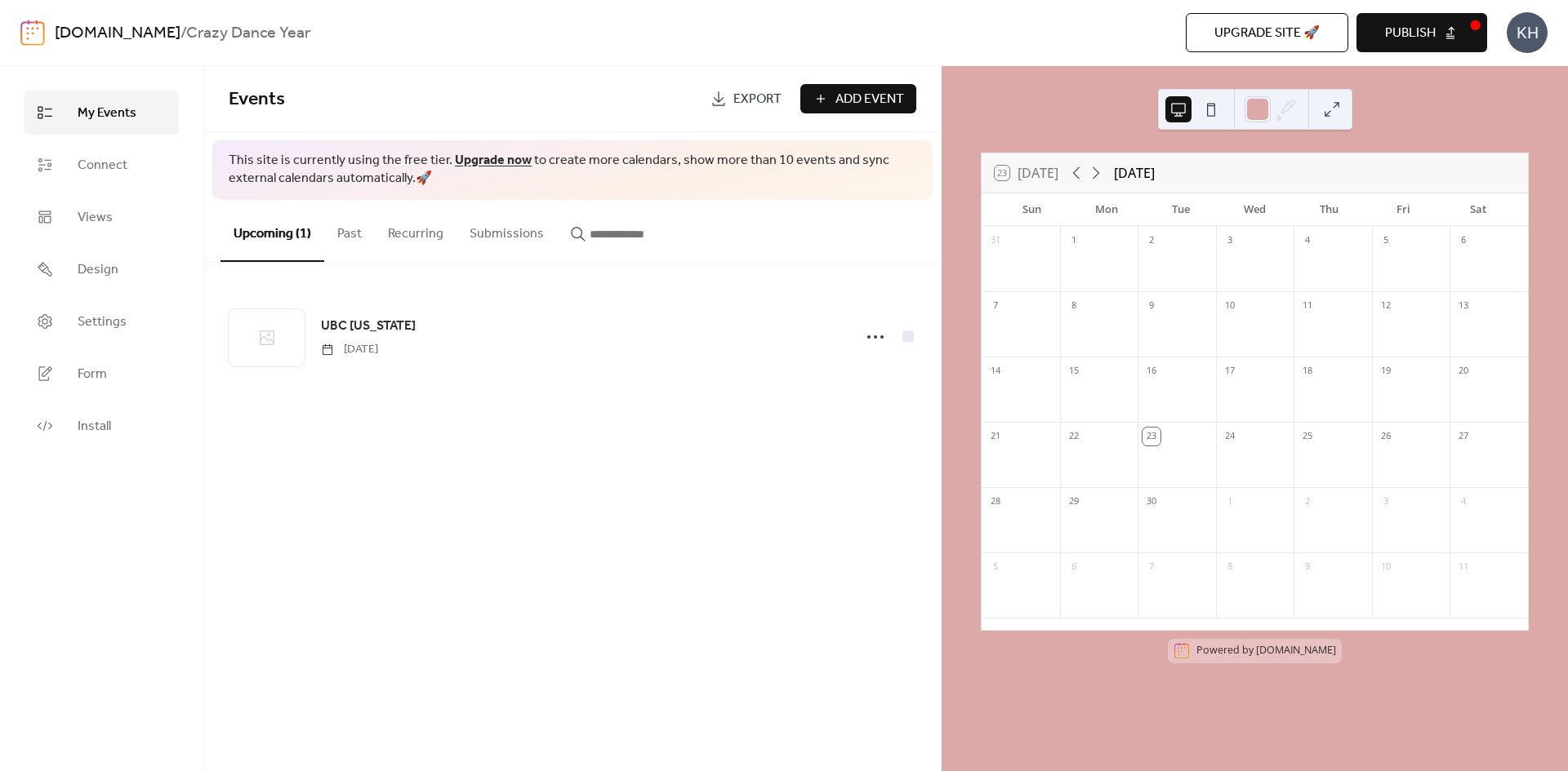
click at [71, 195] on ul "My Events Connect Views Design Settings Form Install" at bounding box center [102, 269] width 155 height 358
click at [75, 204] on link "Views" at bounding box center [102, 216] width 155 height 44
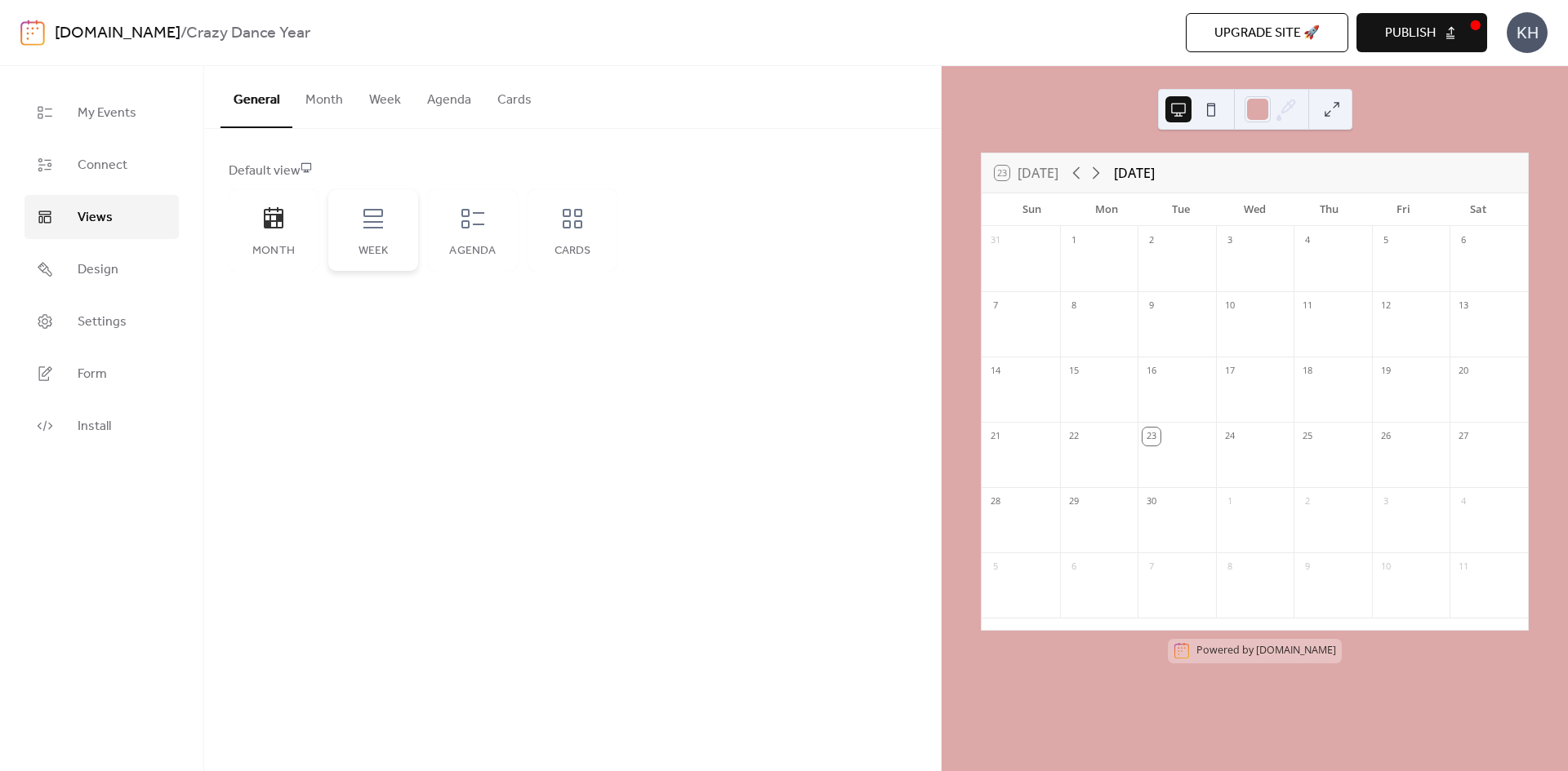
click at [395, 251] on div "Week" at bounding box center [373, 251] width 57 height 13
click at [473, 241] on div "Agenda" at bounding box center [472, 230] width 89 height 82
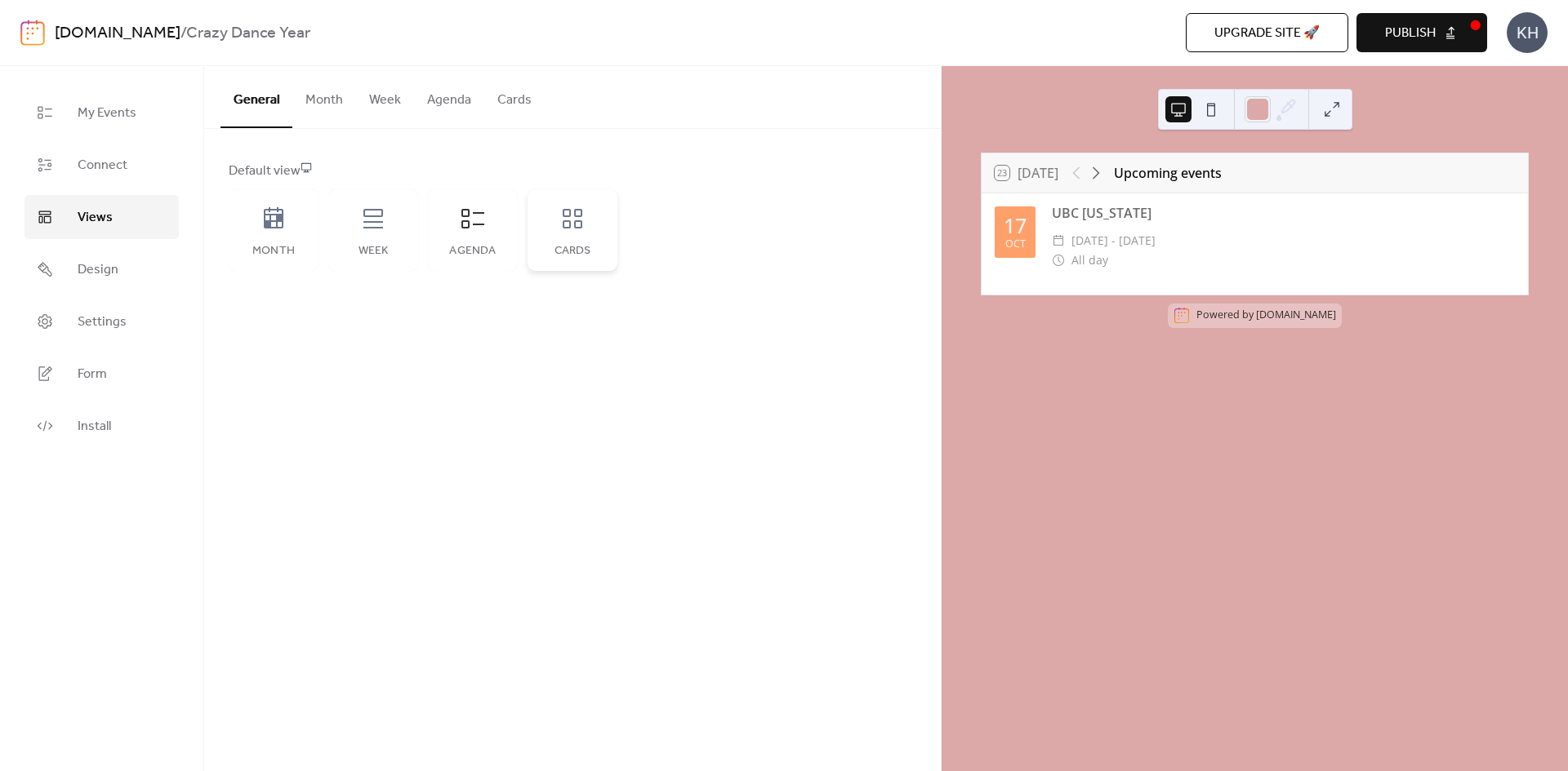
click at [555, 221] on div "Cards" at bounding box center [572, 230] width 89 height 82
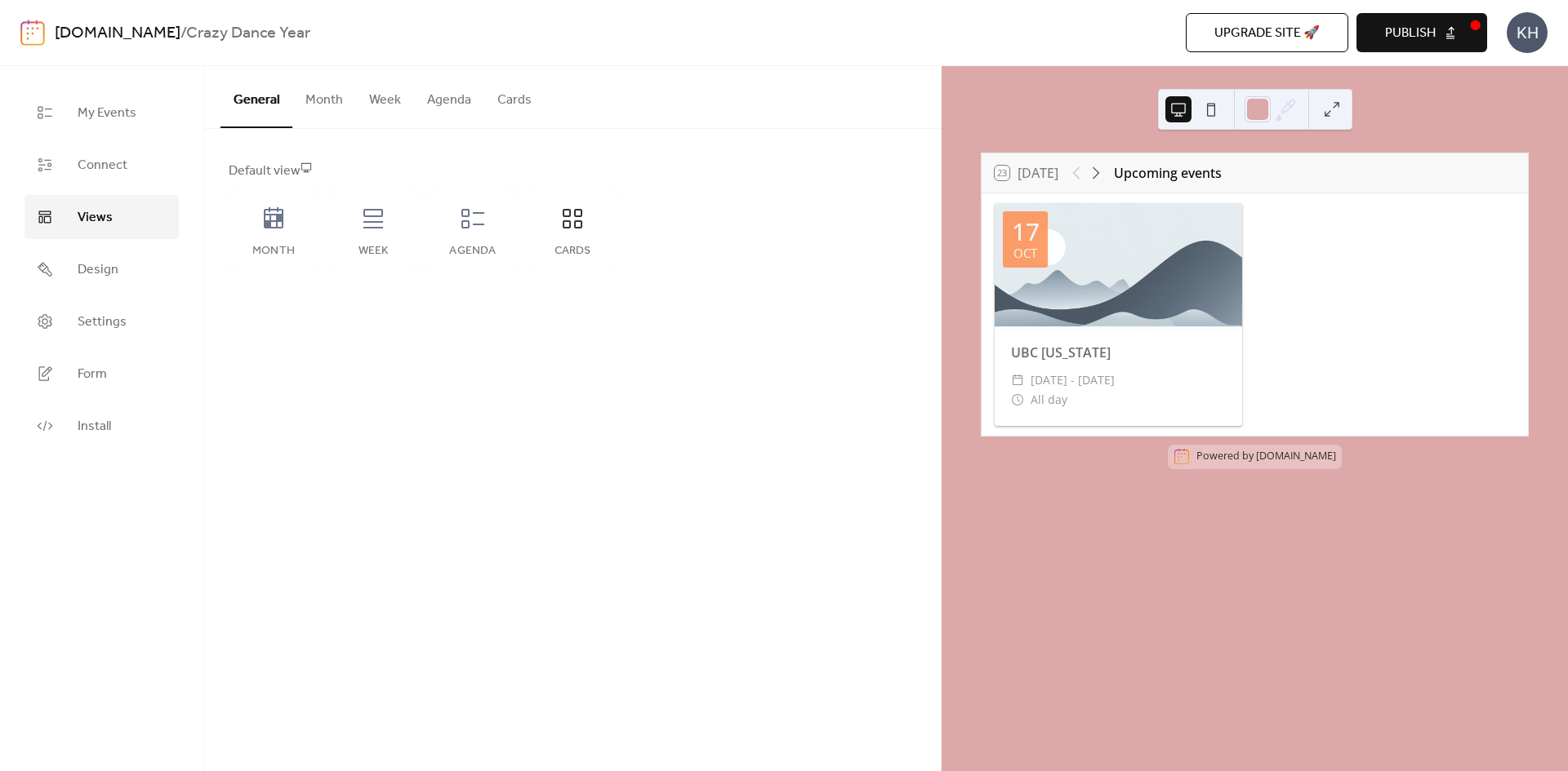
click at [321, 112] on button "Month" at bounding box center [324, 96] width 63 height 61
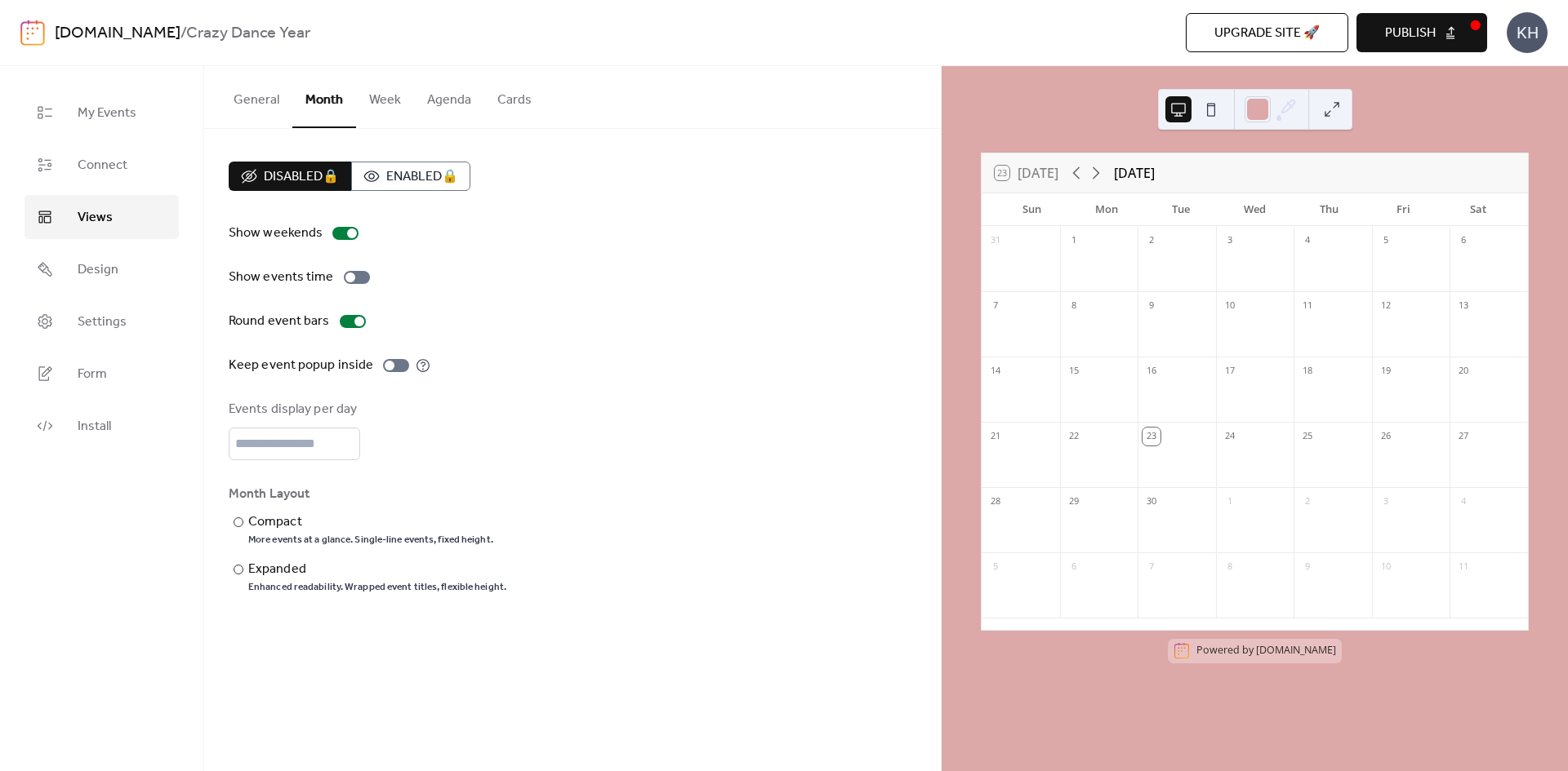
click at [376, 102] on button "Week" at bounding box center [385, 96] width 58 height 61
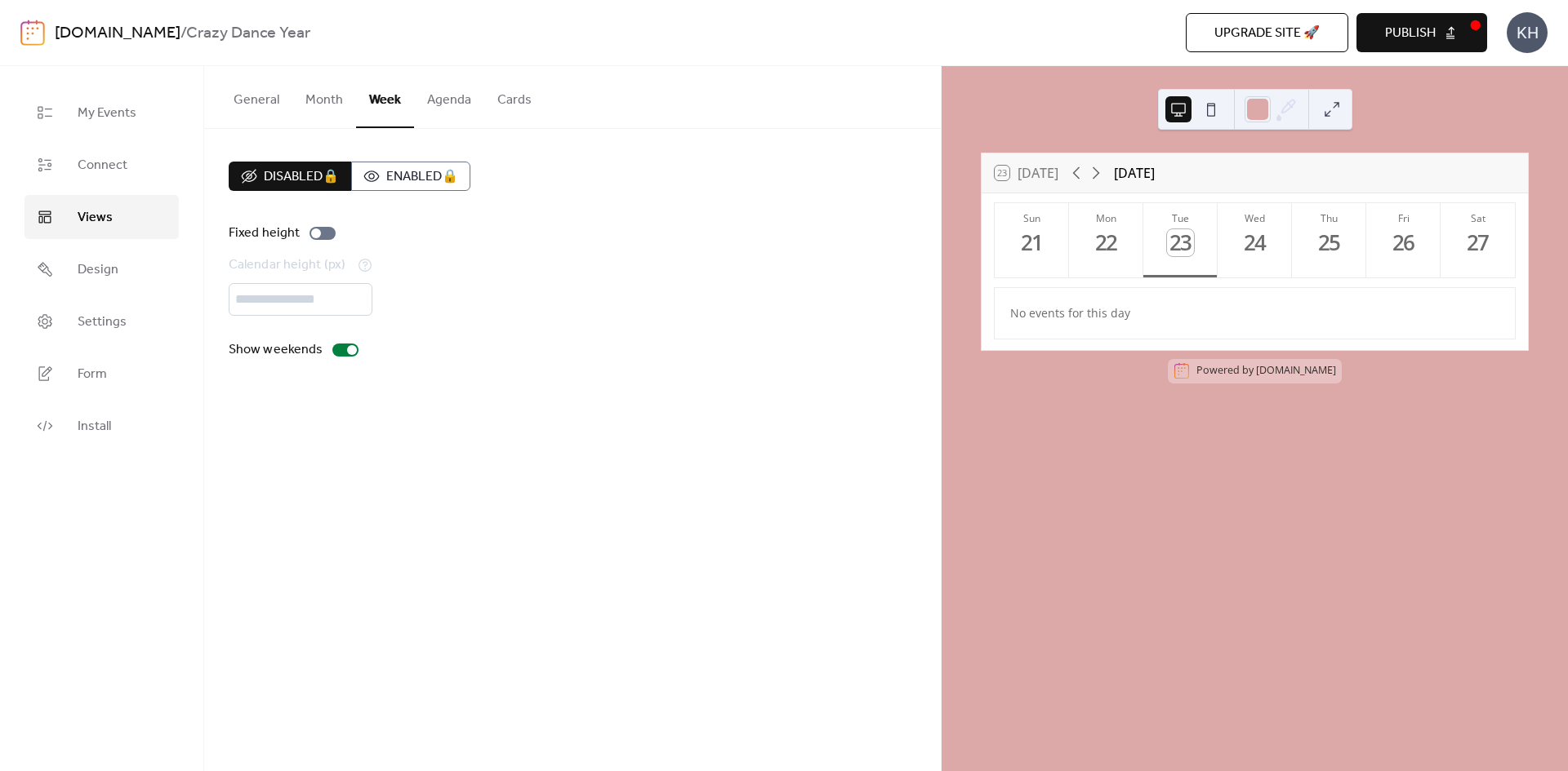
click at [444, 112] on button "Agenda" at bounding box center [448, 96] width 70 height 61
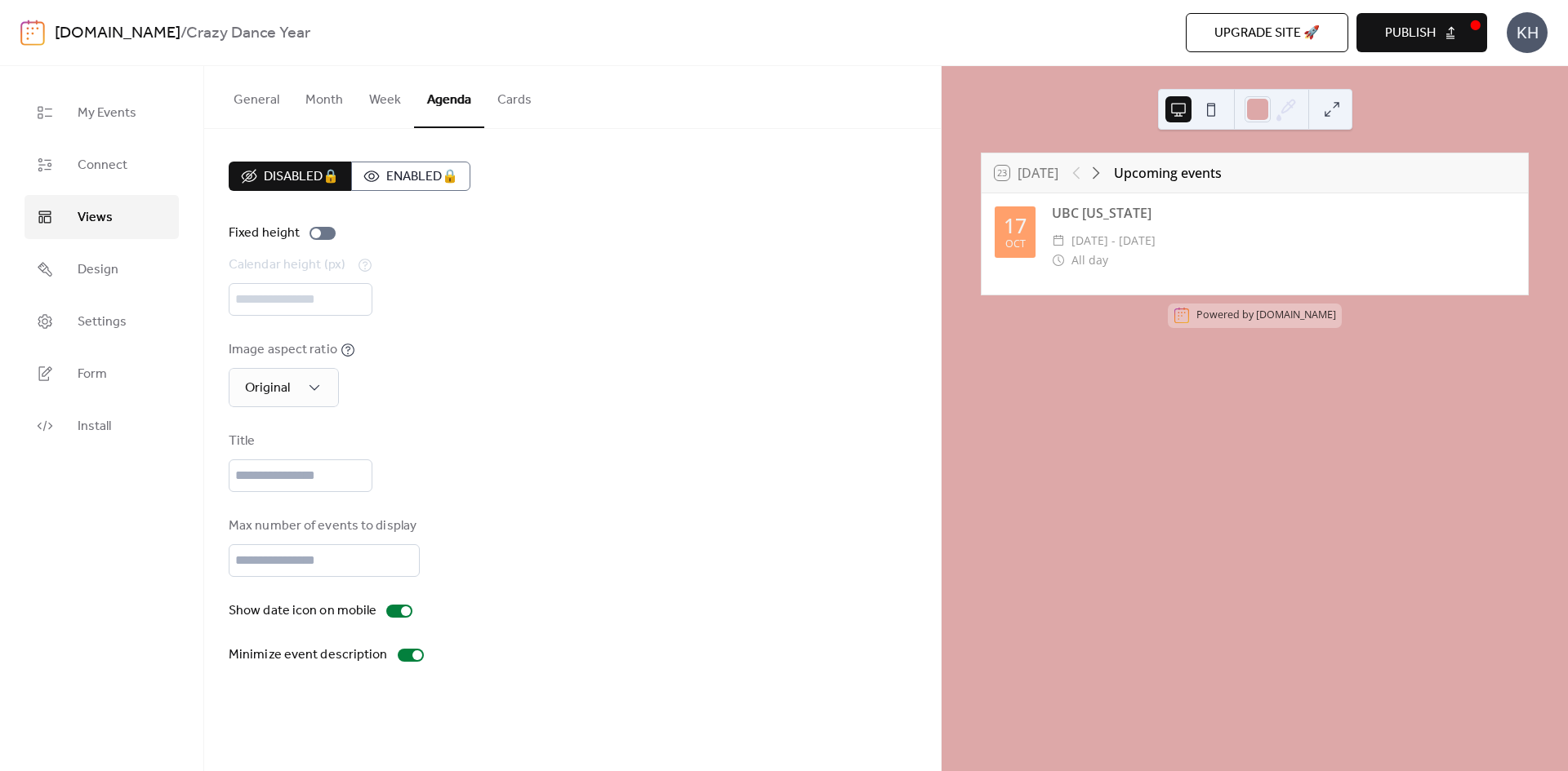
click at [490, 115] on button "Cards" at bounding box center [514, 96] width 61 height 61
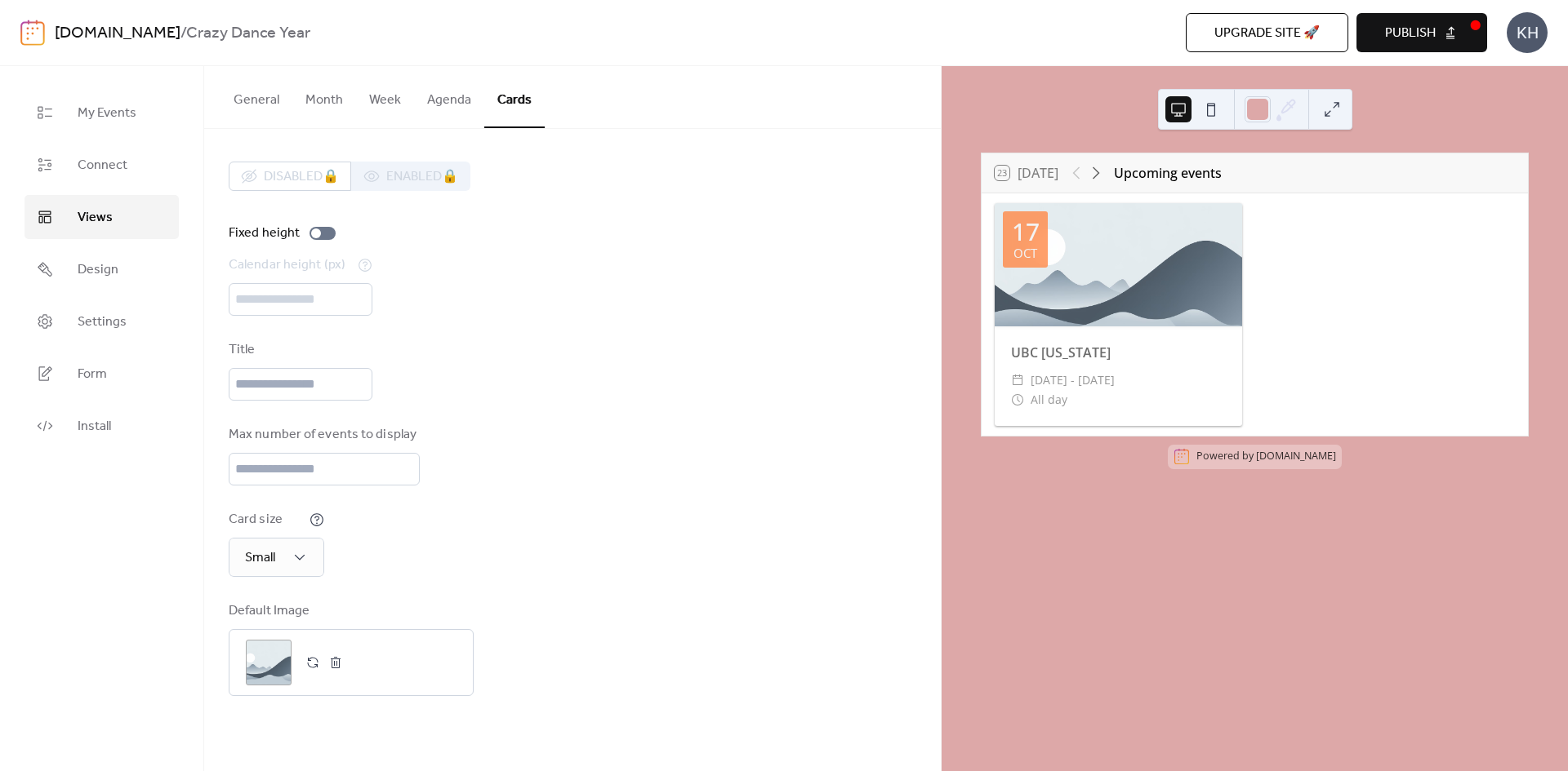
click at [263, 105] on button "General" at bounding box center [256, 96] width 72 height 61
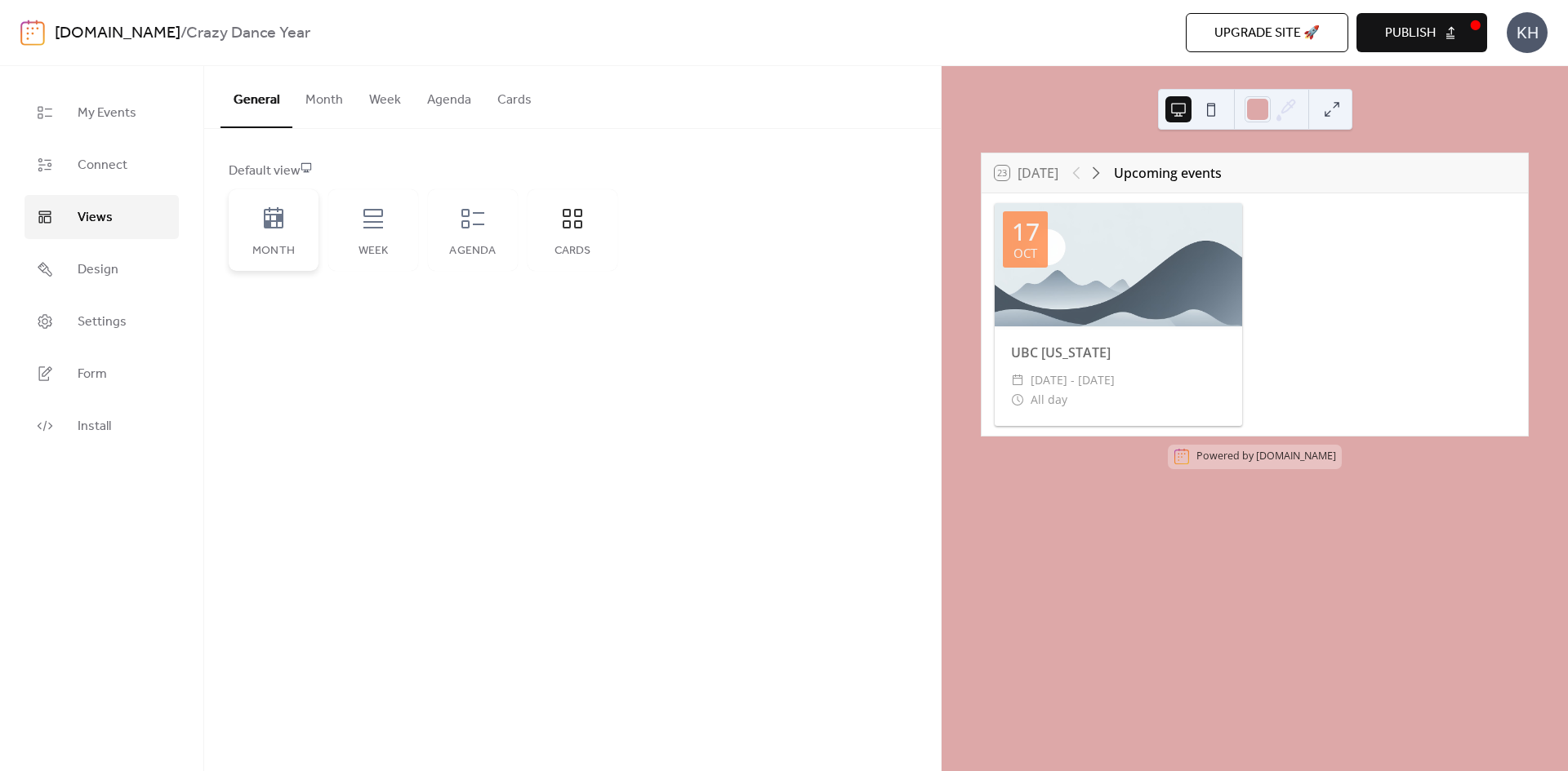
click at [269, 208] on icon at bounding box center [273, 218] width 20 height 21
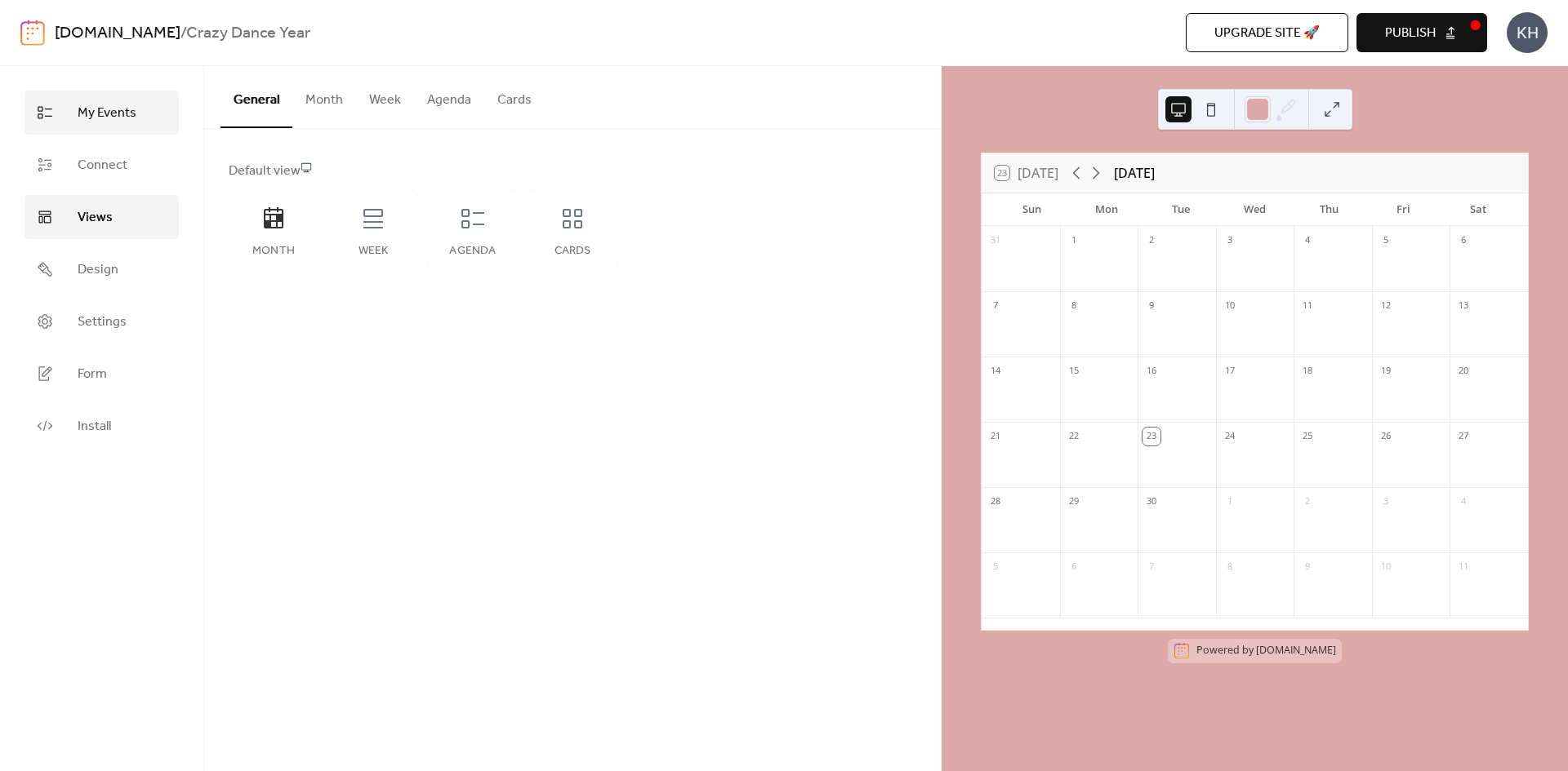
click at [95, 109] on span "My Events" at bounding box center [106, 113] width 59 height 20
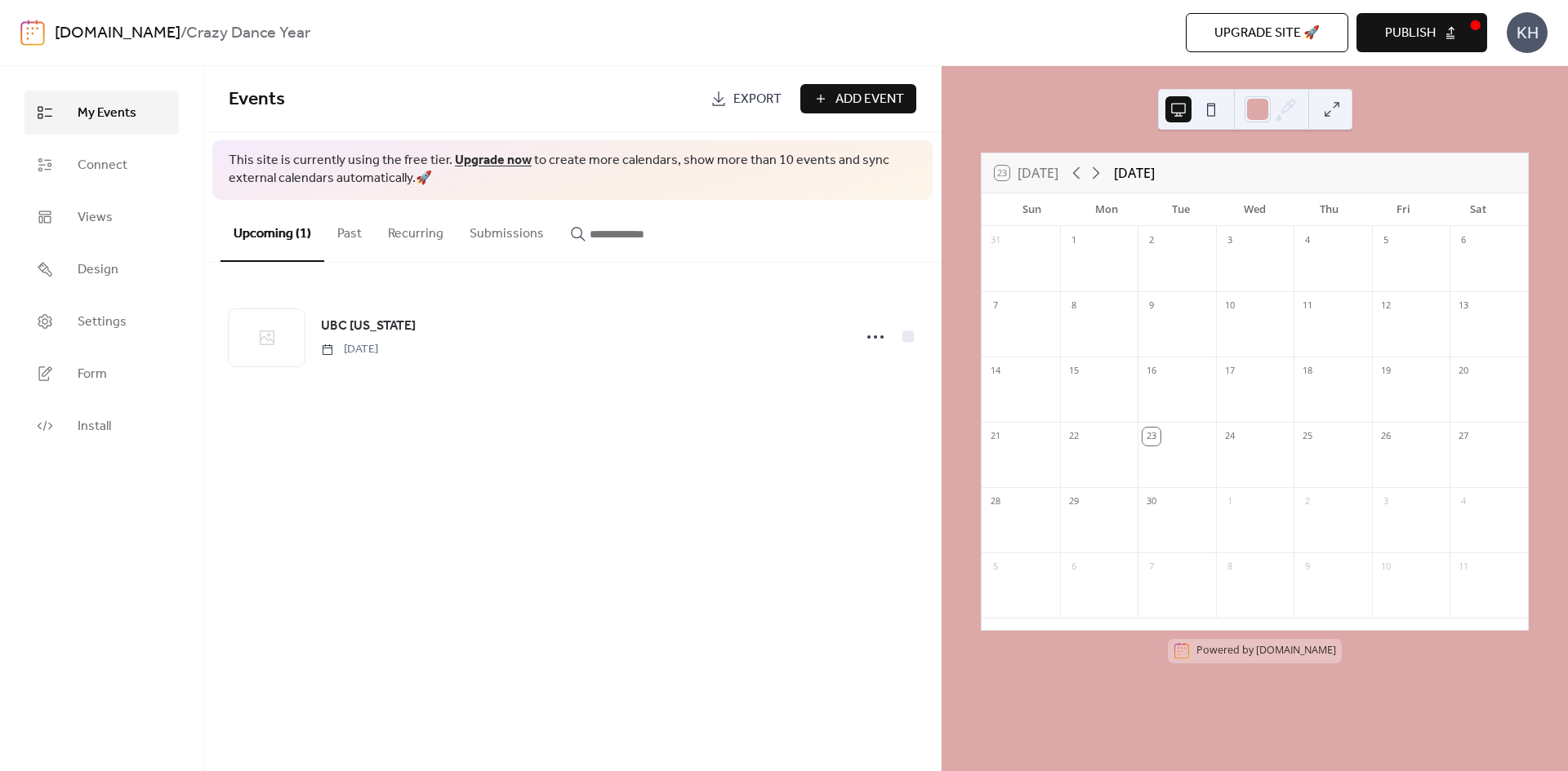
click at [1518, 34] on div "KH" at bounding box center [1527, 33] width 41 height 41
